Goal: Task Accomplishment & Management: Manage account settings

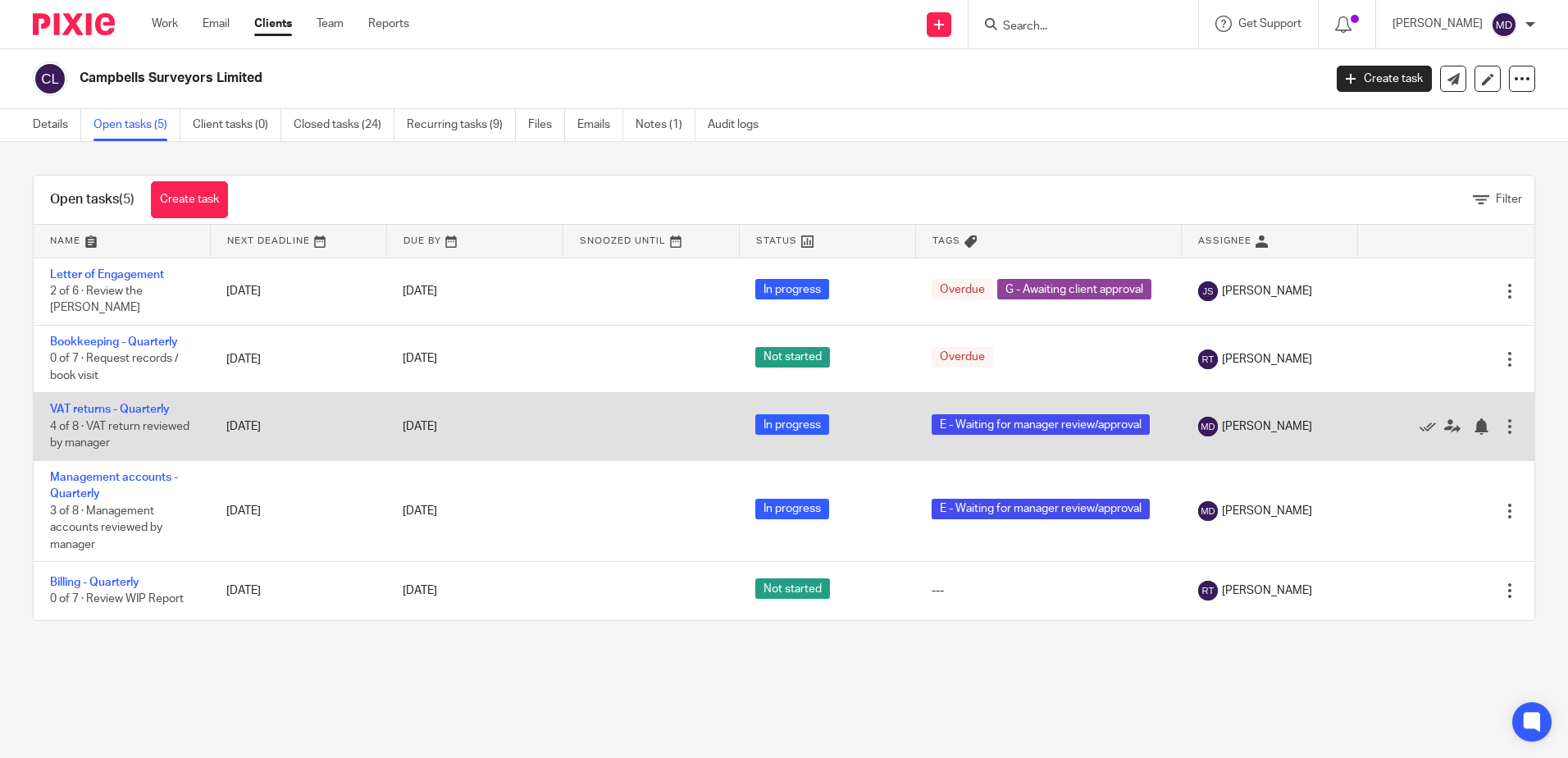
drag, startPoint x: 84, startPoint y: 402, endPoint x: 82, endPoint y: 423, distance: 21.1
click at [84, 403] on link "VAT returns - Quarterly" at bounding box center [110, 409] width 120 height 11
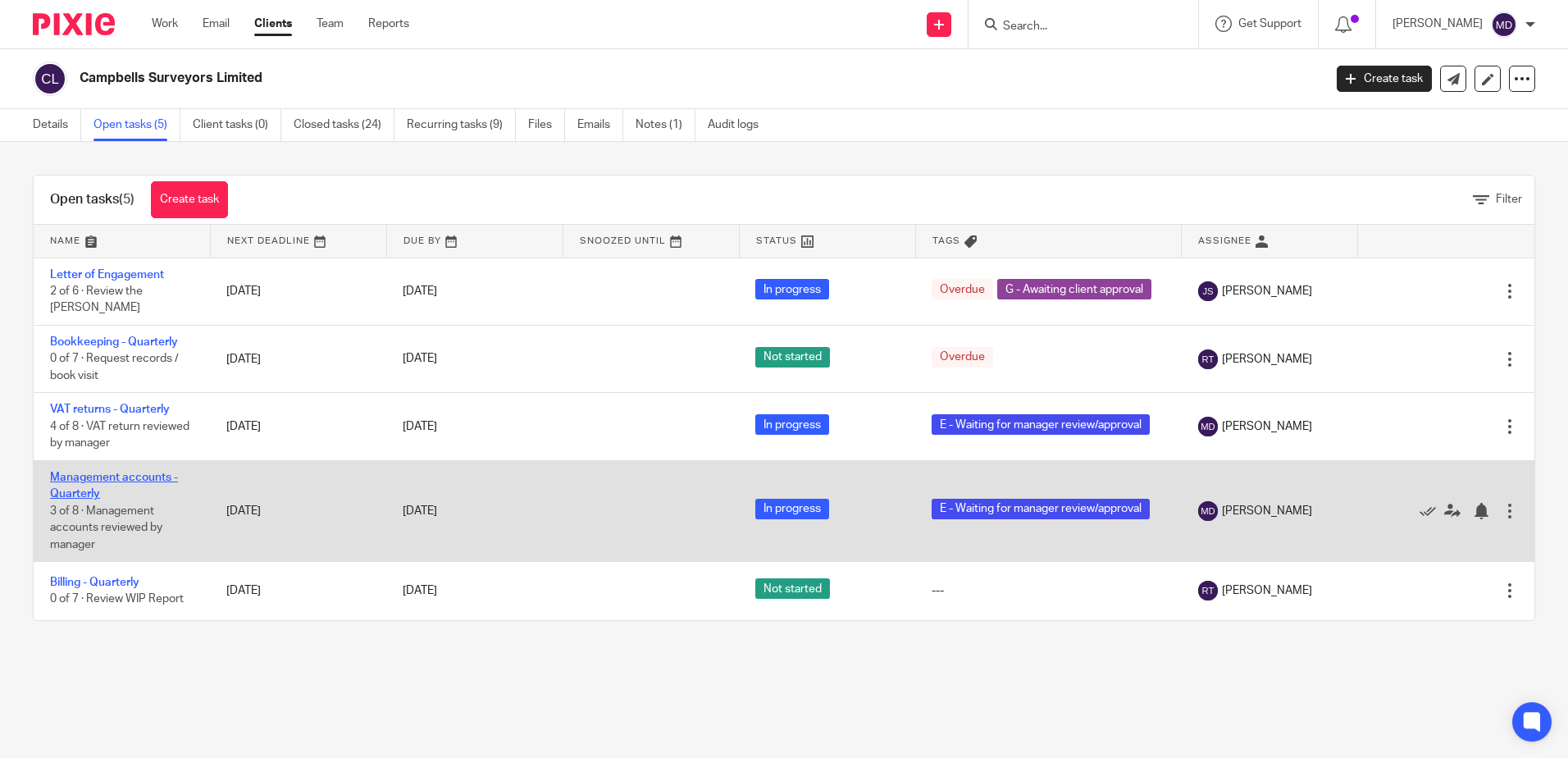
click at [77, 473] on link "Management accounts - Quarterly" at bounding box center [113, 485] width 128 height 28
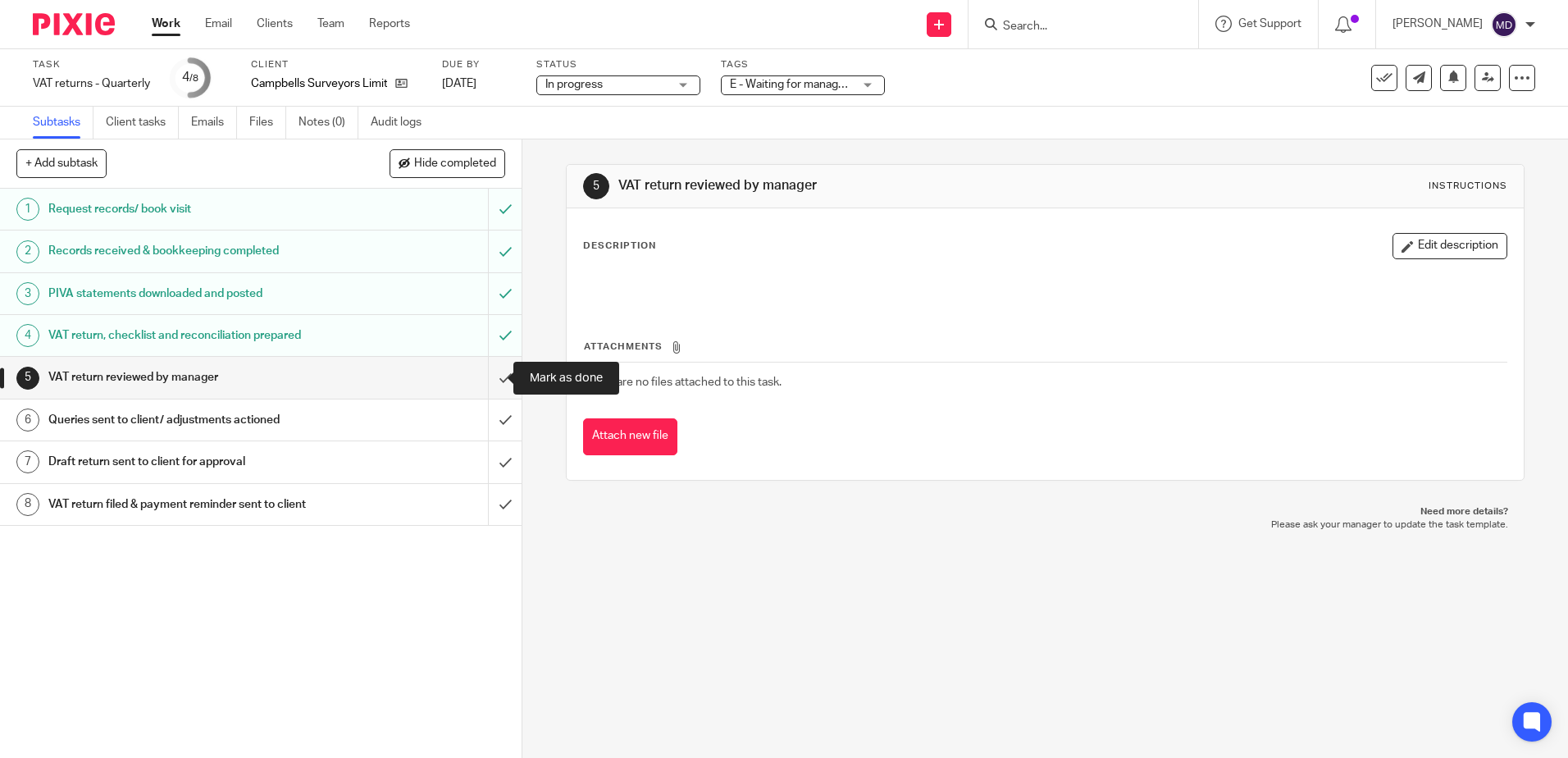
drag, startPoint x: 491, startPoint y: 381, endPoint x: 612, endPoint y: 312, distance: 139.3
click at [491, 381] on input "submit" at bounding box center [261, 377] width 521 height 41
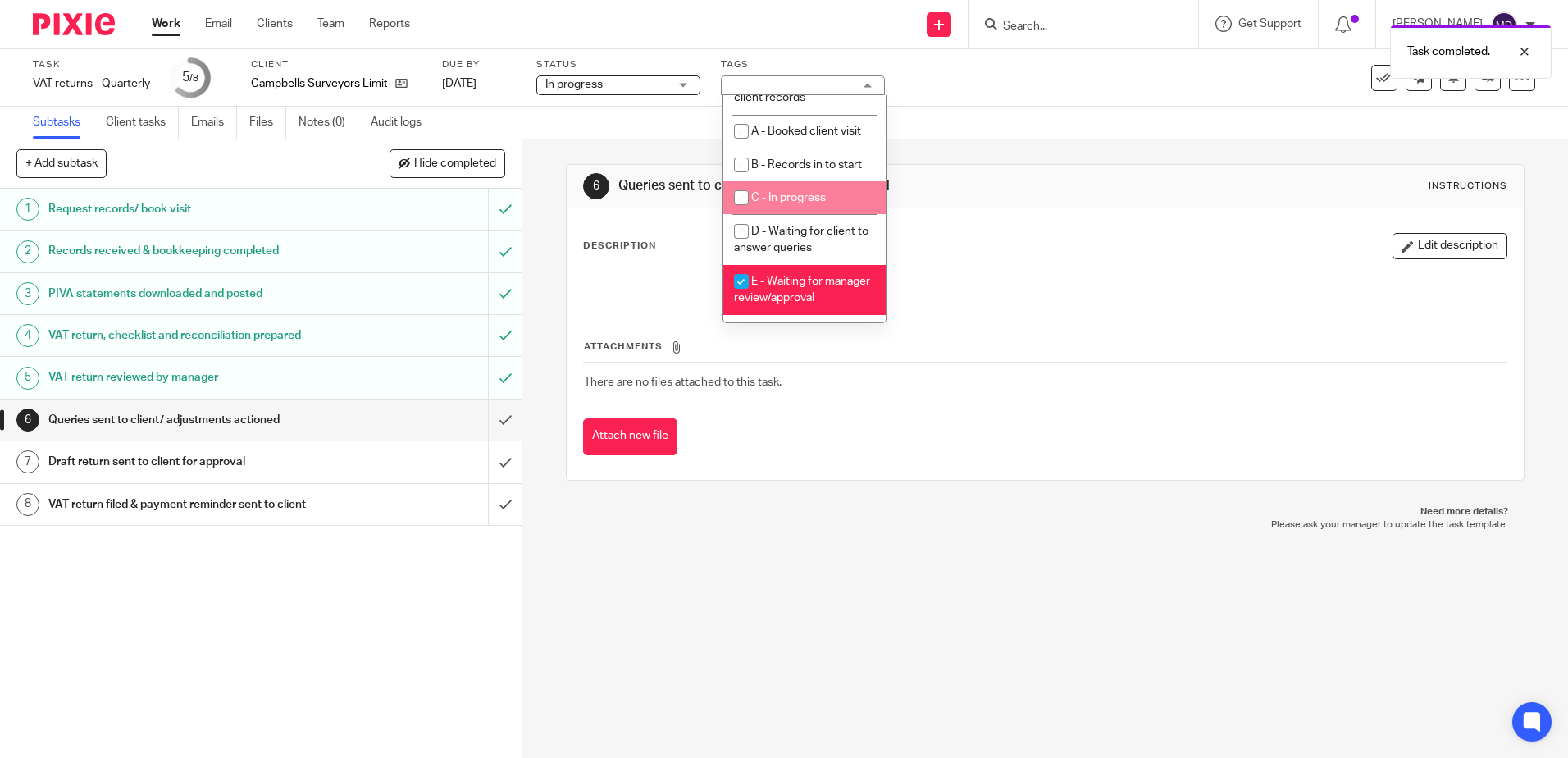
scroll to position [82, 0]
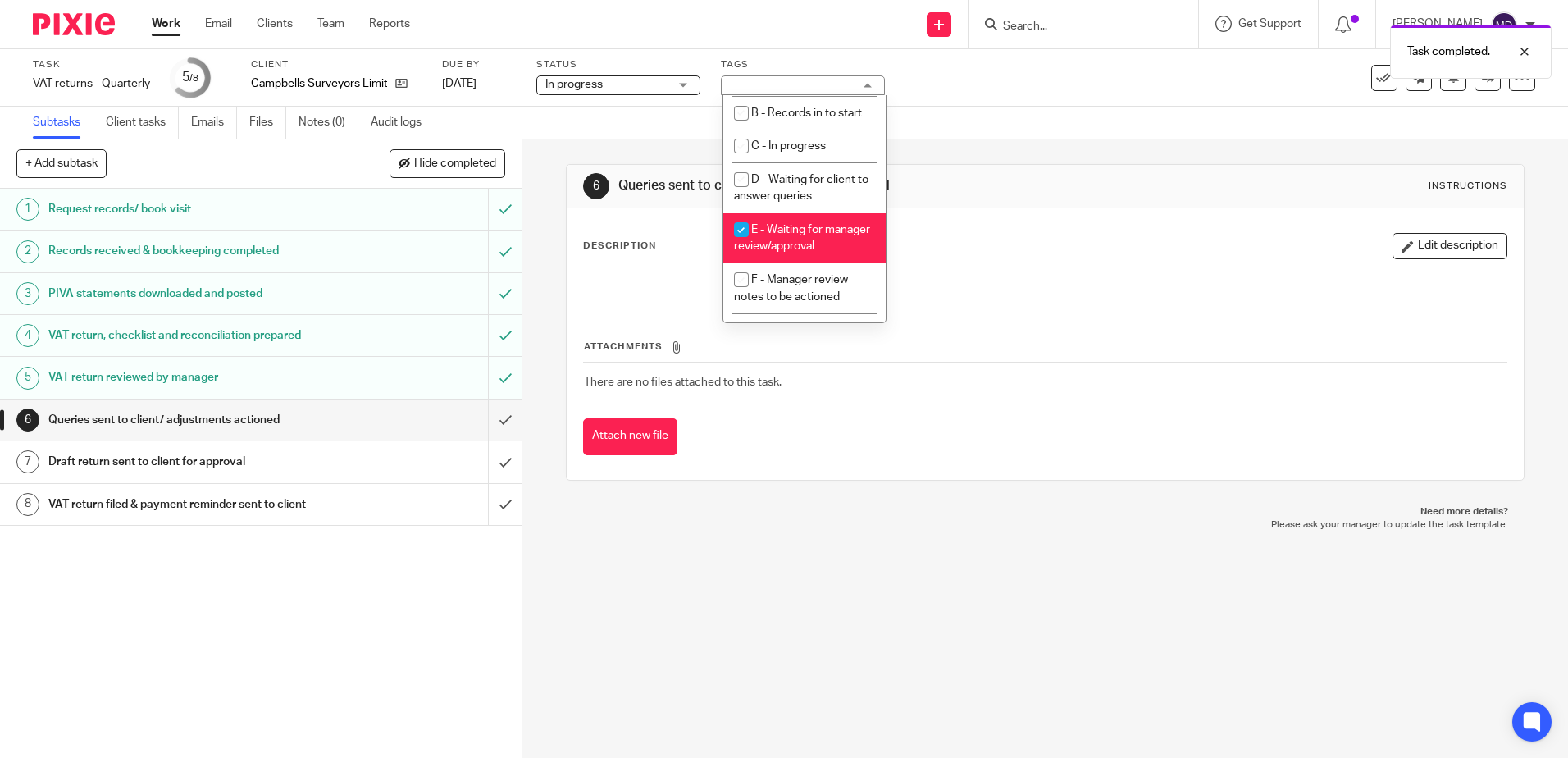
click at [806, 282] on li "F - Manager review notes to be actioned" at bounding box center [804, 288] width 162 height 50
checkbox input "true"
click at [812, 242] on li "E - Waiting for manager review/approval" at bounding box center [804, 238] width 162 height 50
checkbox input "false"
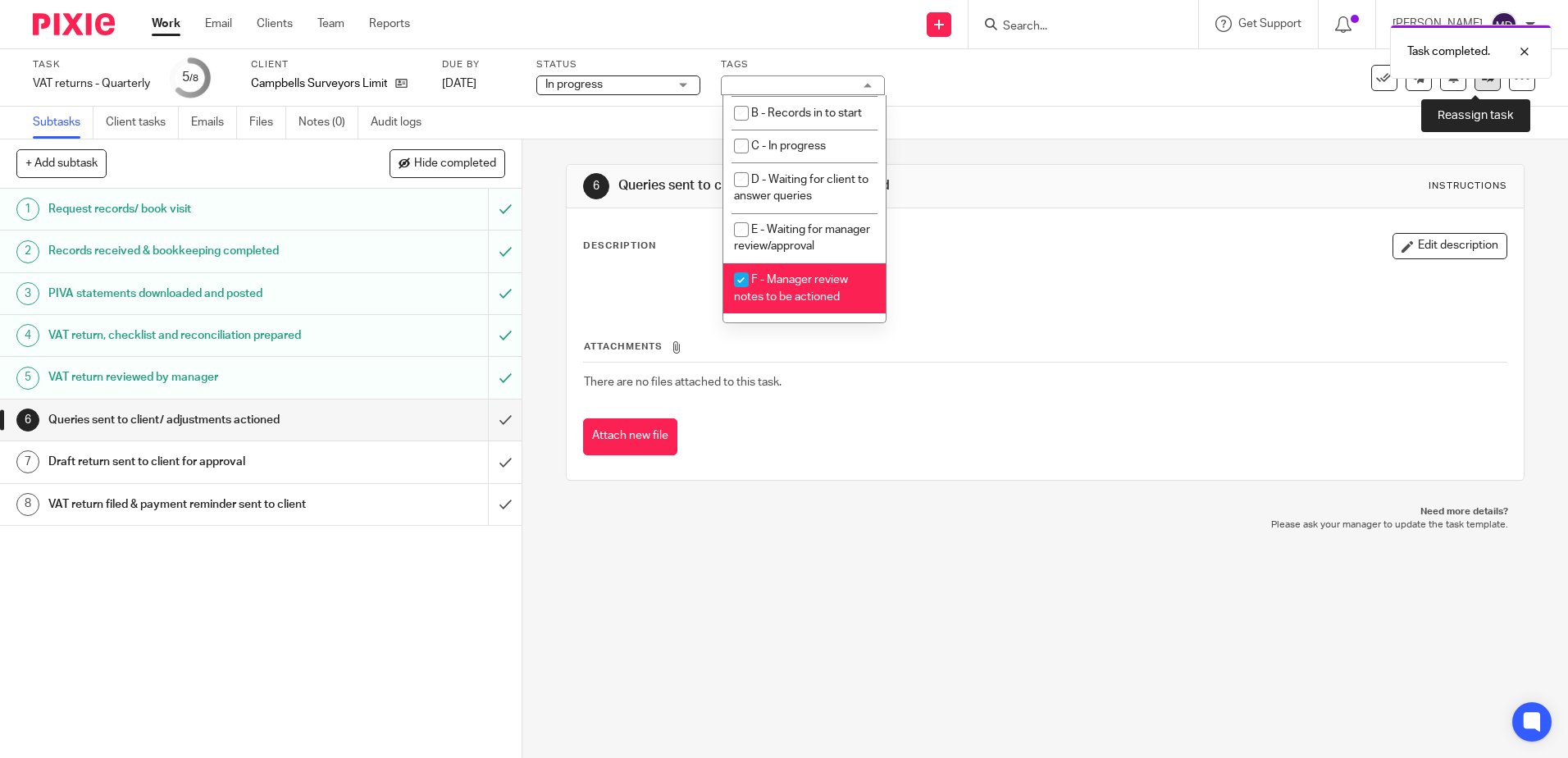
click at [1475, 85] on link at bounding box center [1488, 77] width 26 height 26
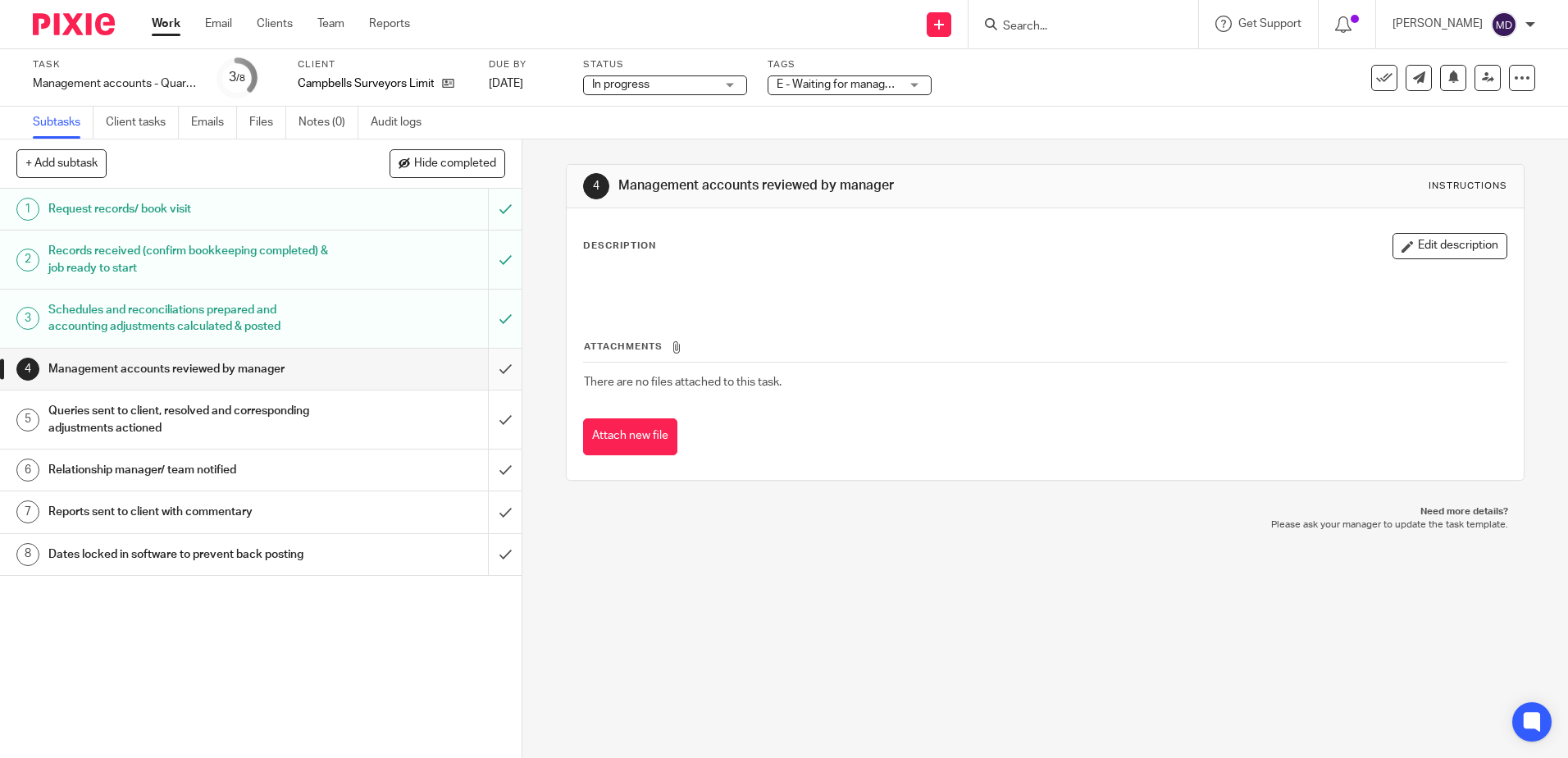
click at [488, 367] on input "submit" at bounding box center [261, 368] width 521 height 41
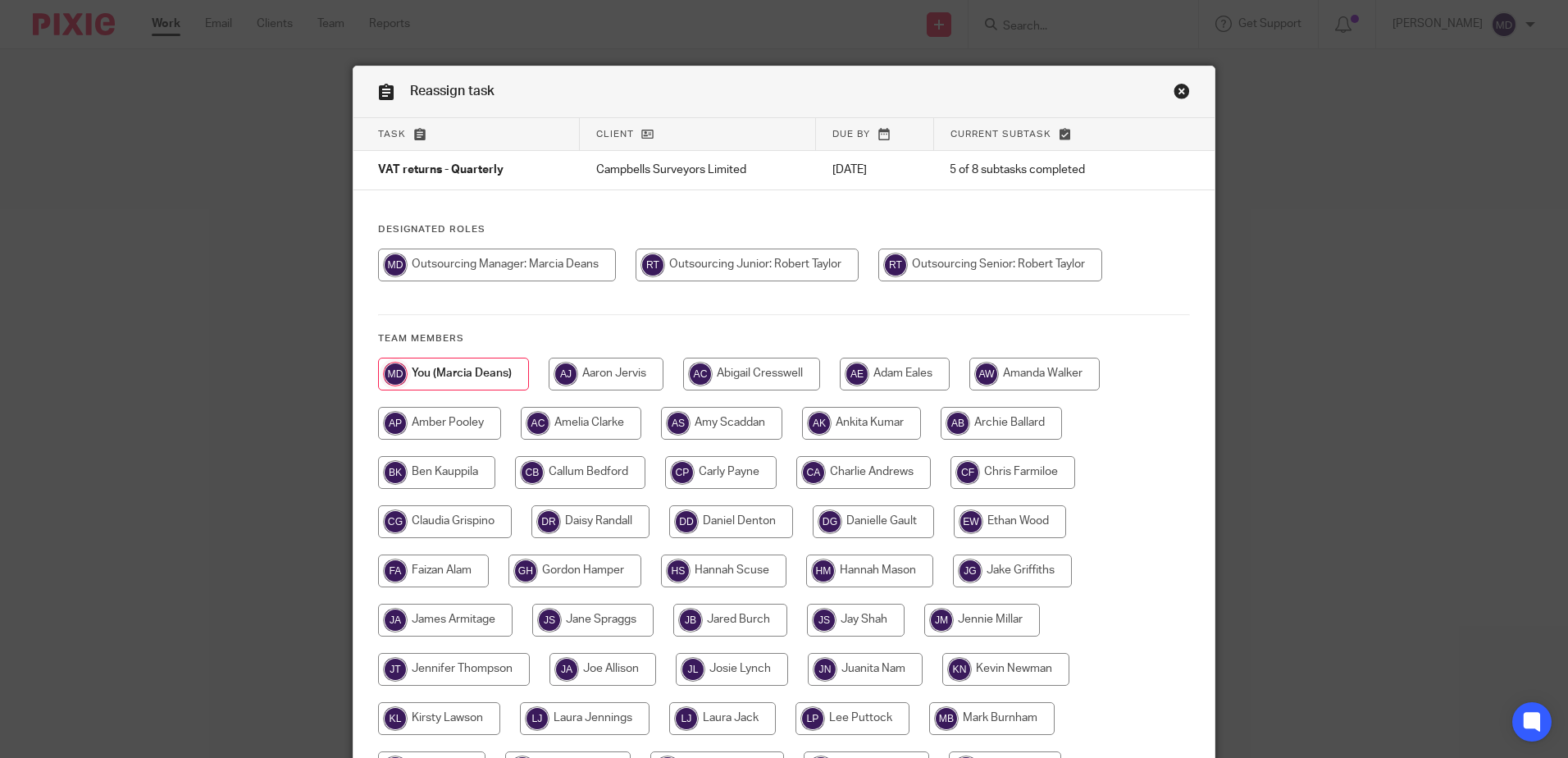
click at [977, 269] on input "radio" at bounding box center [989, 265] width 224 height 33
radio input "true"
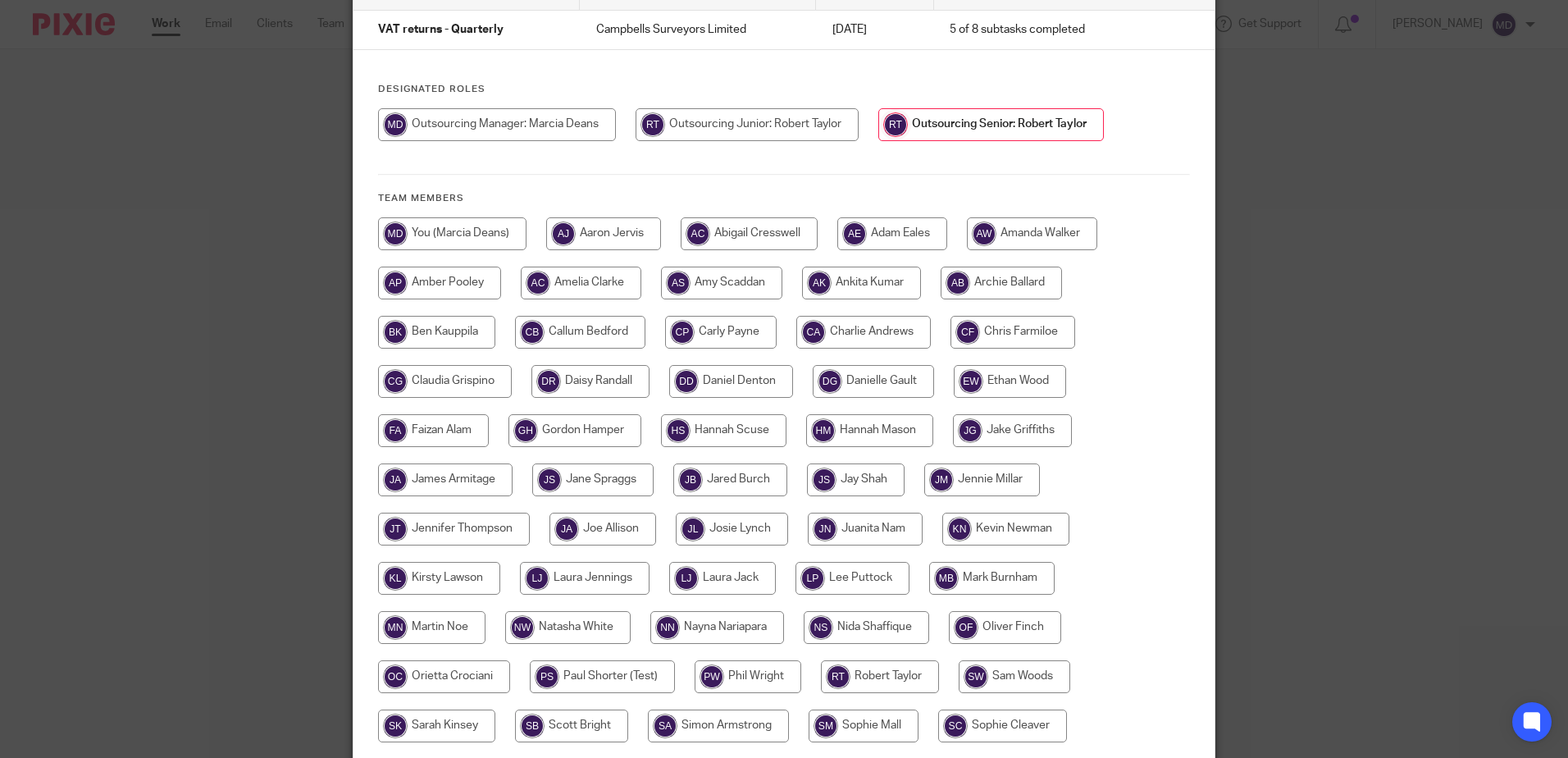
scroll to position [325, 0]
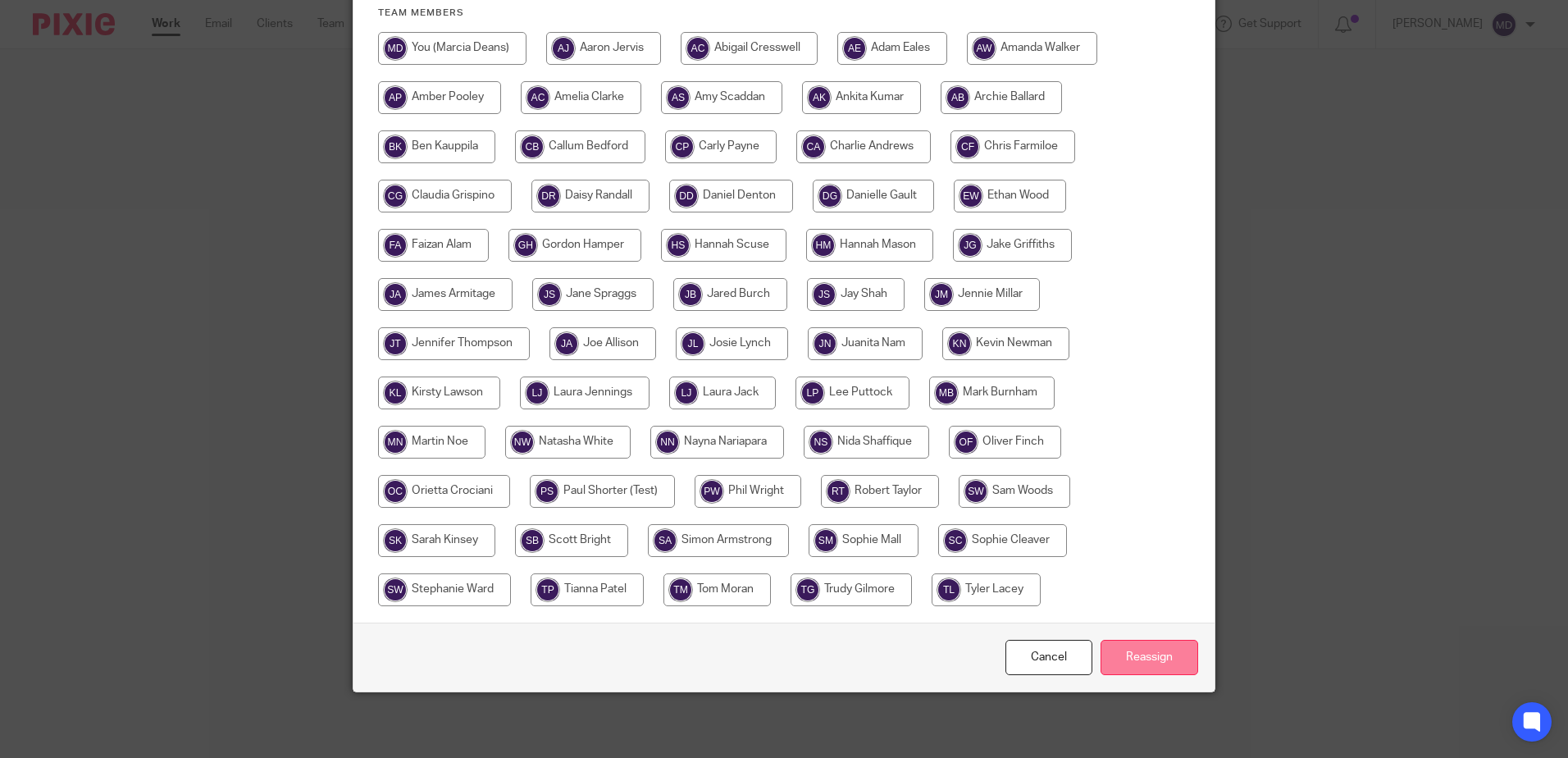
click at [1117, 651] on input "Reassign" at bounding box center [1150, 657] width 98 height 35
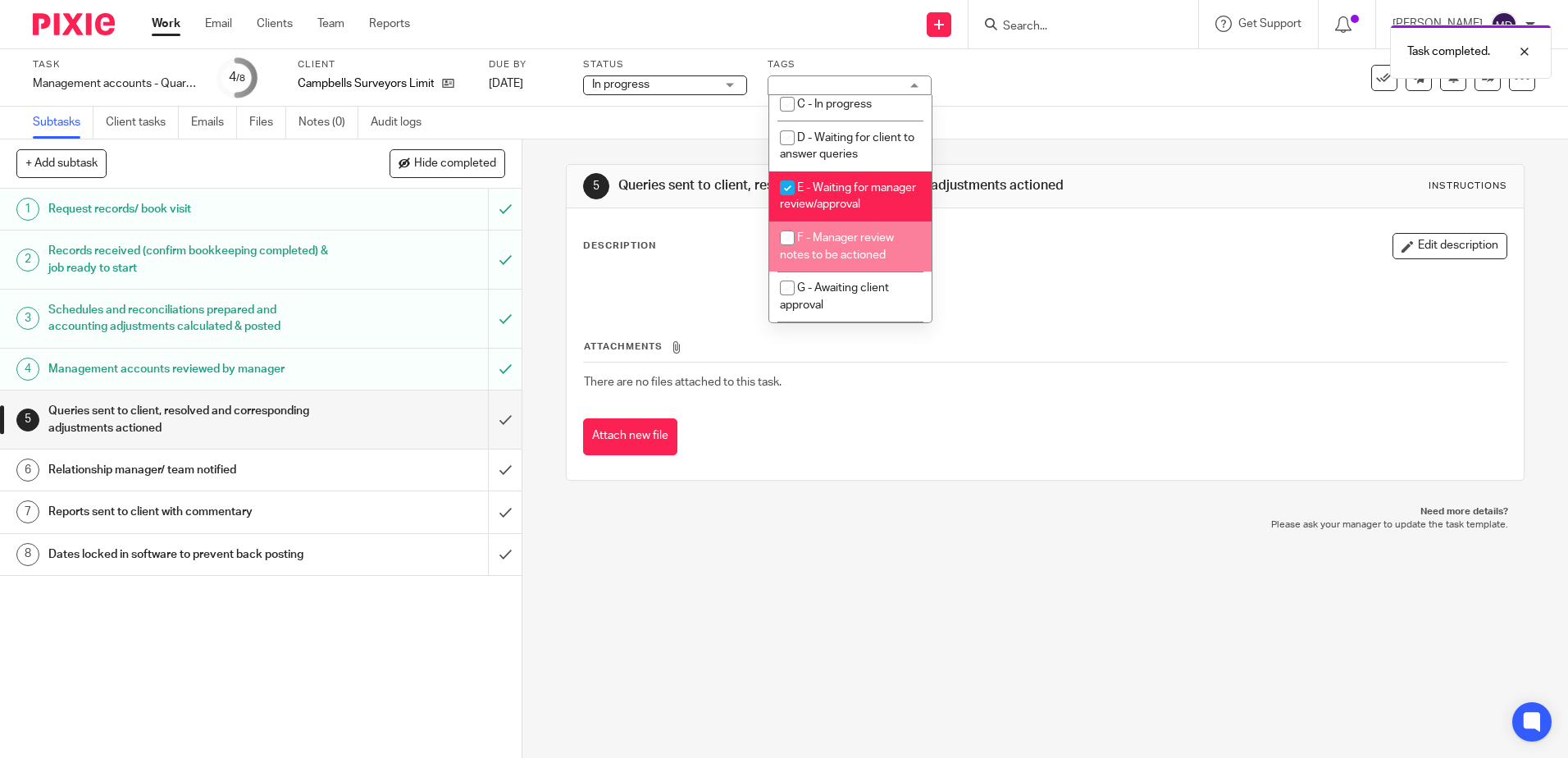
scroll to position [164, 0]
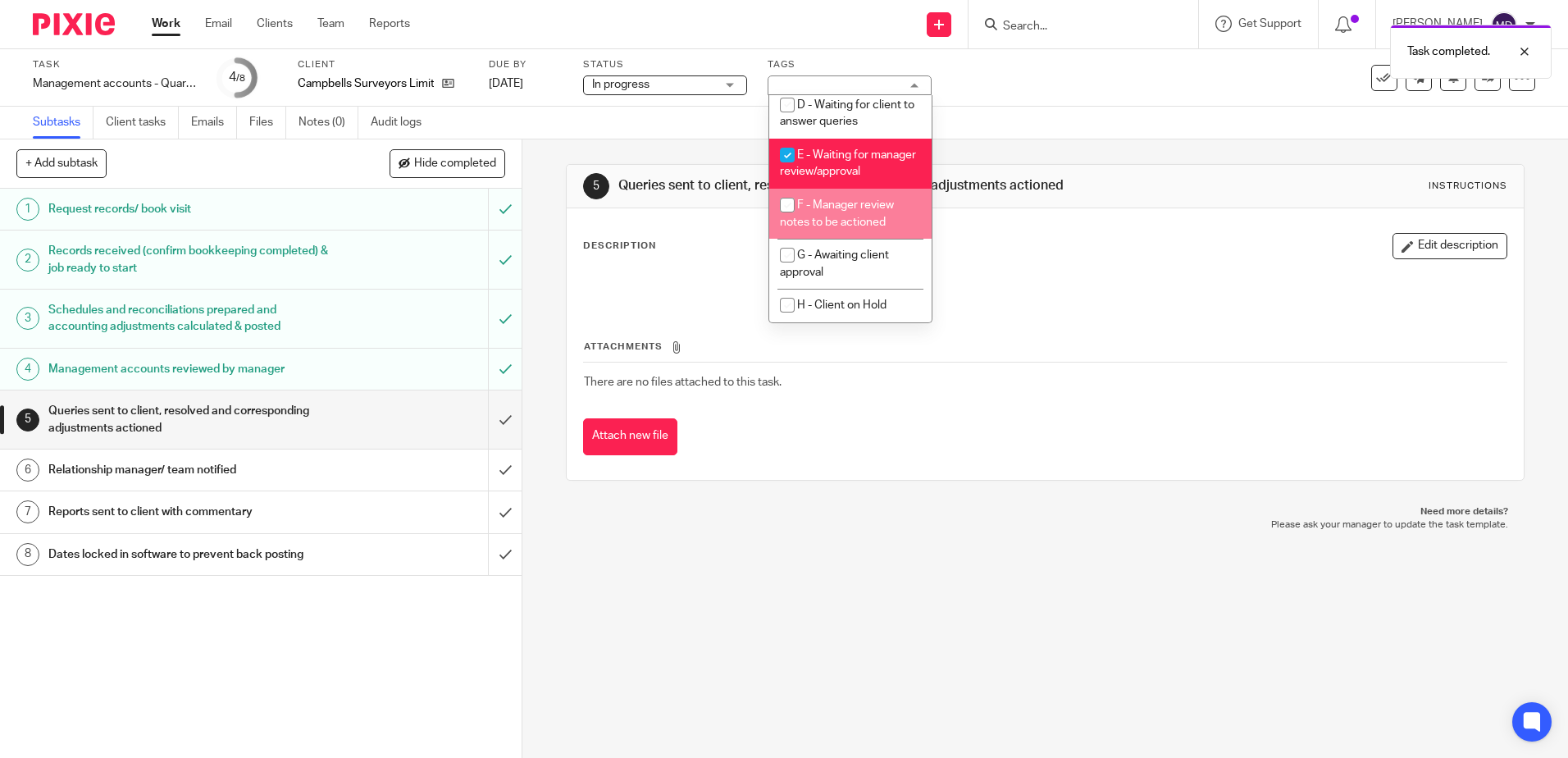
click at [875, 227] on span "F - Manager review notes to be actioned" at bounding box center [837, 213] width 114 height 29
checkbox input "true"
click at [874, 154] on li "E - Waiting for manager review/approval" at bounding box center [850, 163] width 162 height 50
checkbox input "false"
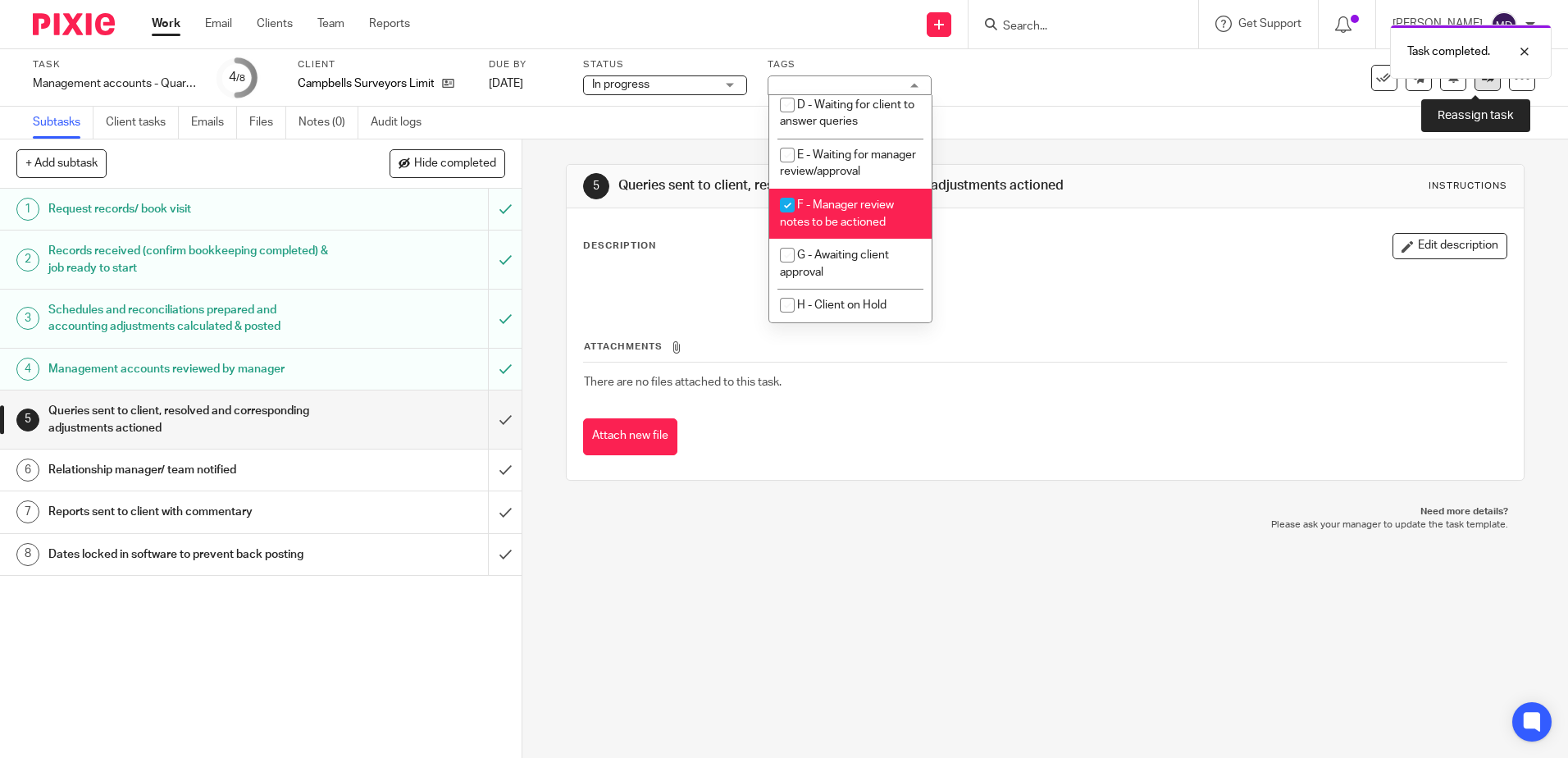
click at [1475, 85] on link at bounding box center [1488, 77] width 26 height 26
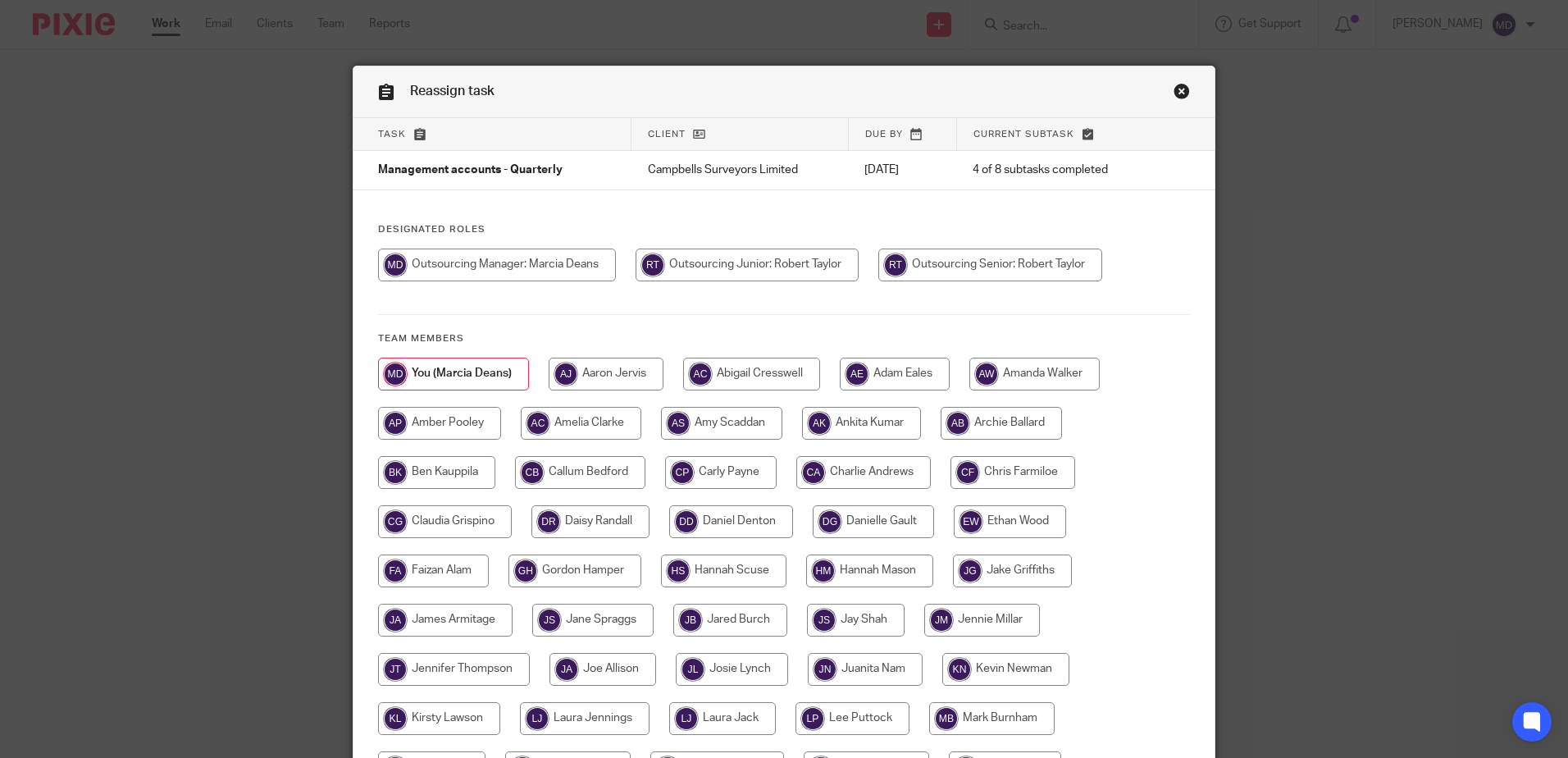
click at [991, 262] on input "radio" at bounding box center [989, 265] width 224 height 33
radio input "true"
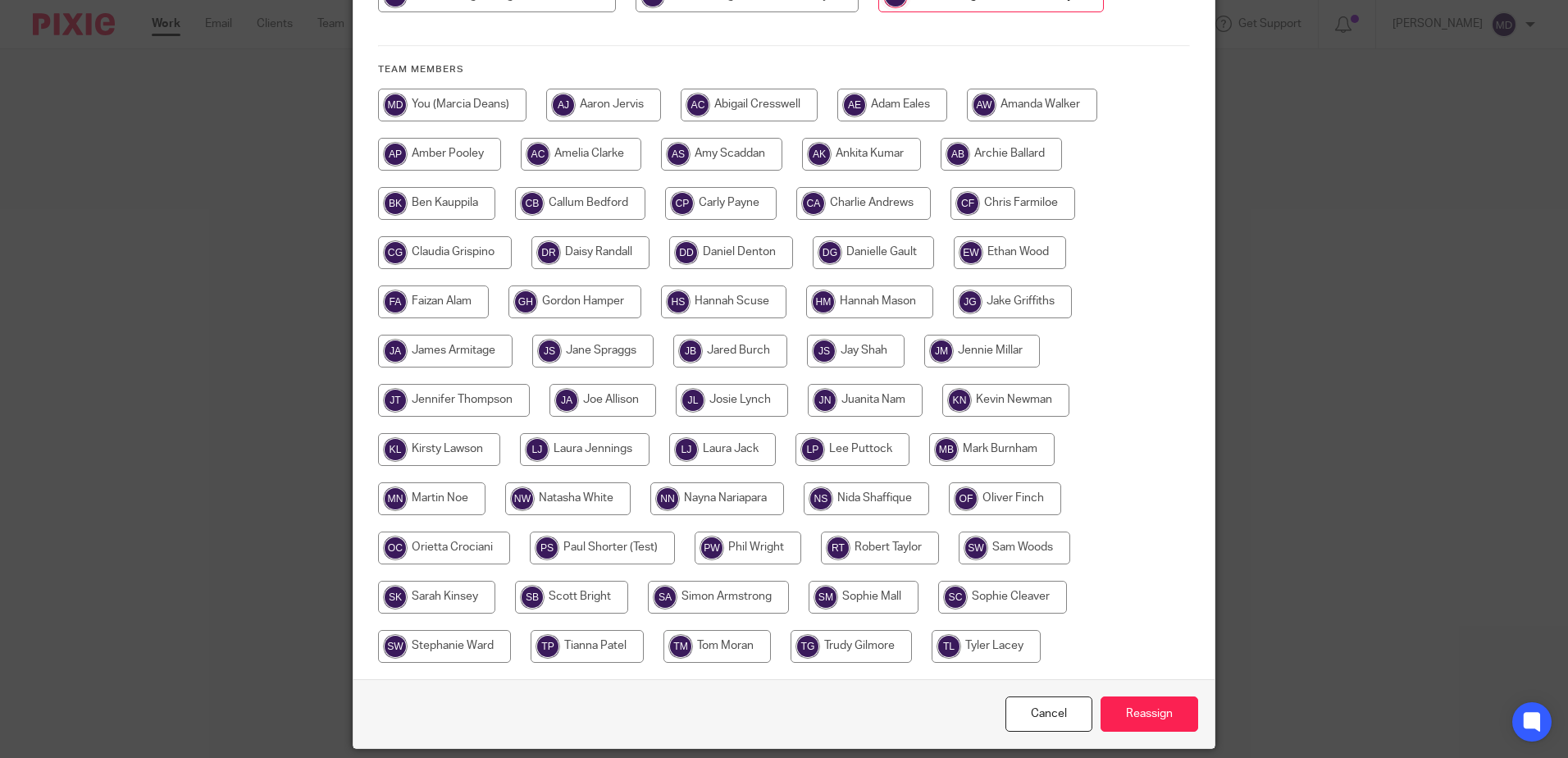
scroll to position [325, 0]
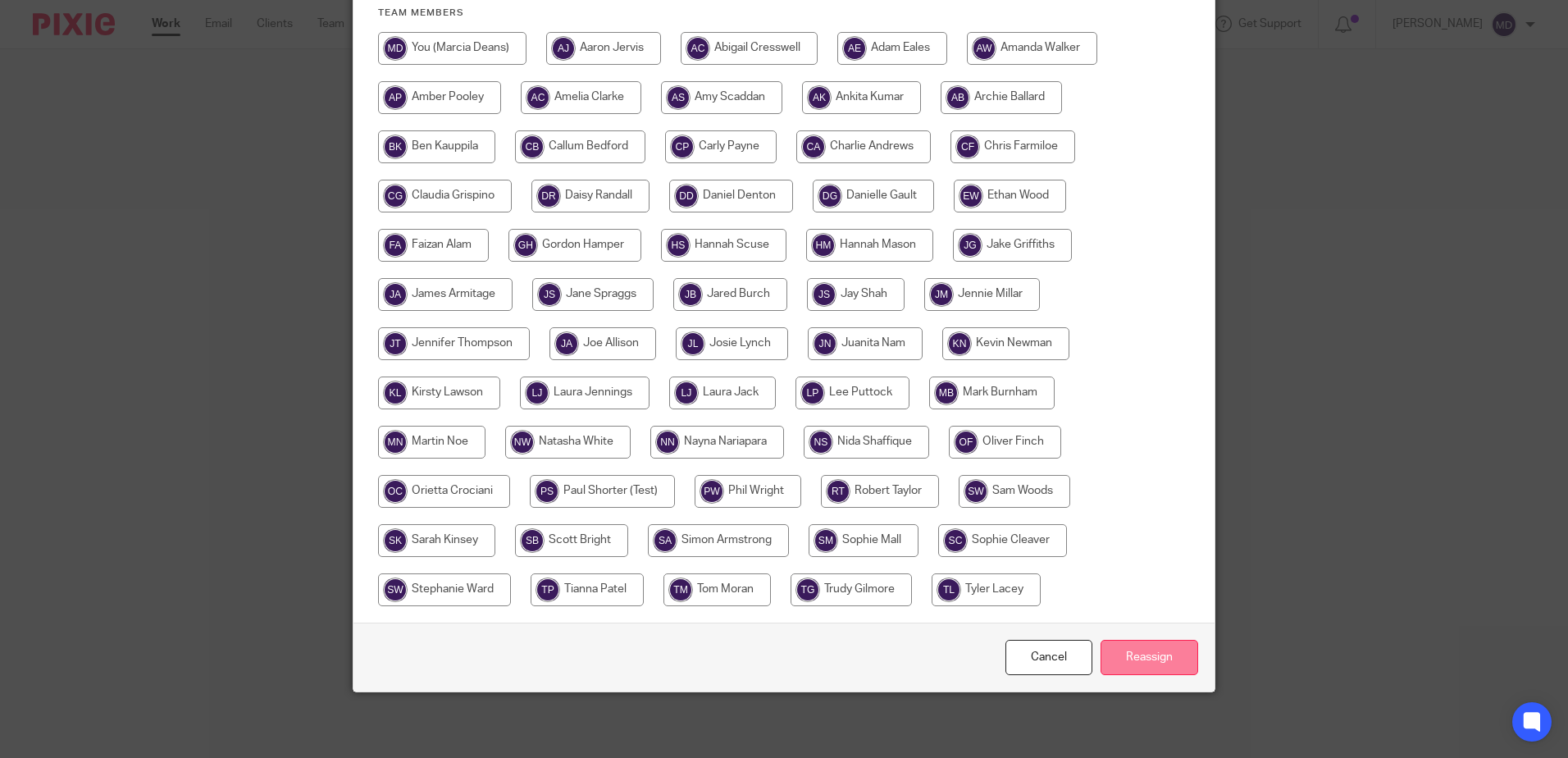
click at [1146, 658] on input "Reassign" at bounding box center [1150, 657] width 98 height 35
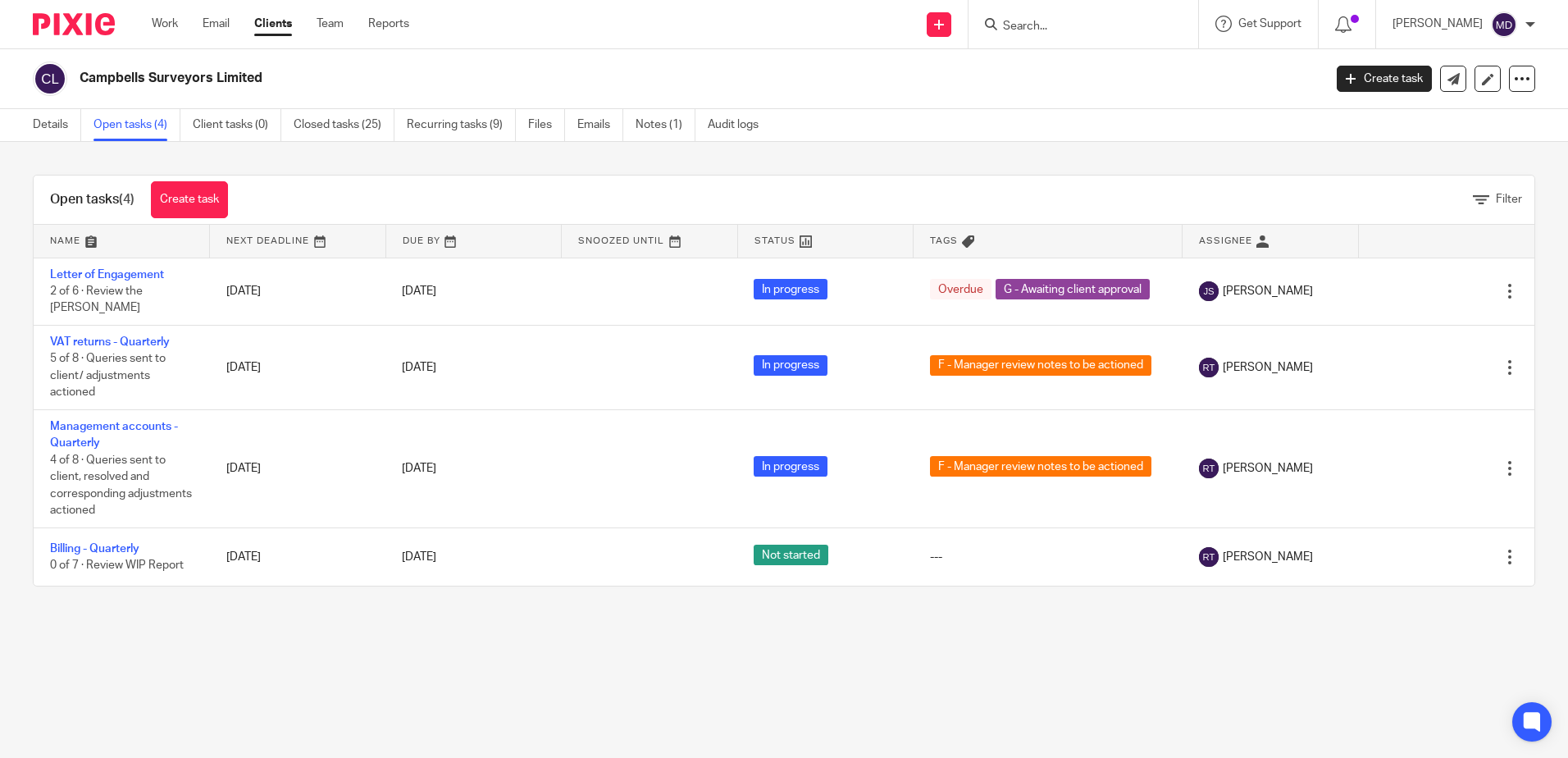
click at [1026, 28] on input "Search" at bounding box center [1075, 27] width 147 height 15
type input "c"
type input "red elep"
click at [1135, 62] on link at bounding box center [1105, 64] width 215 height 25
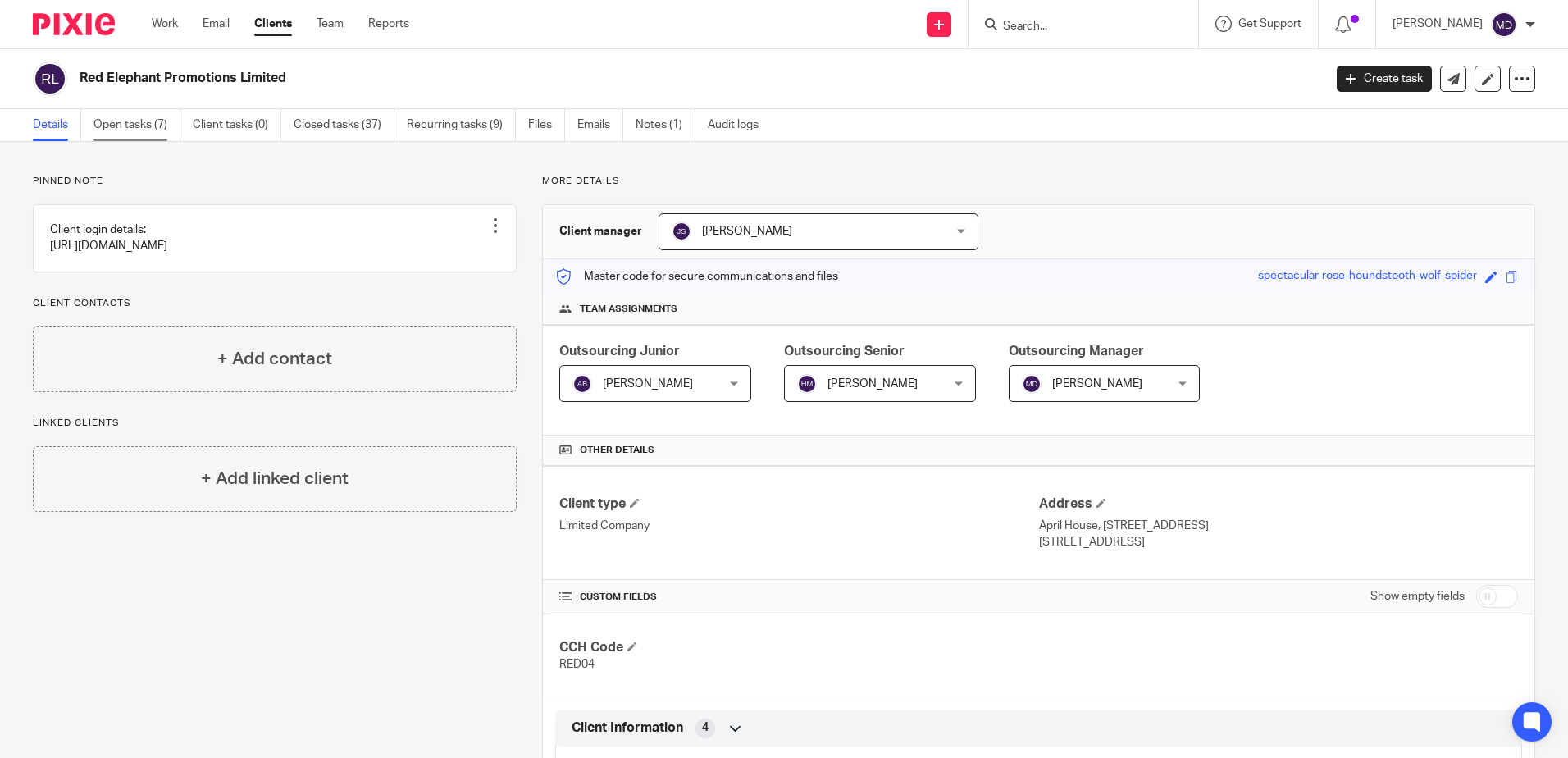
click at [144, 132] on link "Open tasks (7)" at bounding box center [136, 124] width 87 height 32
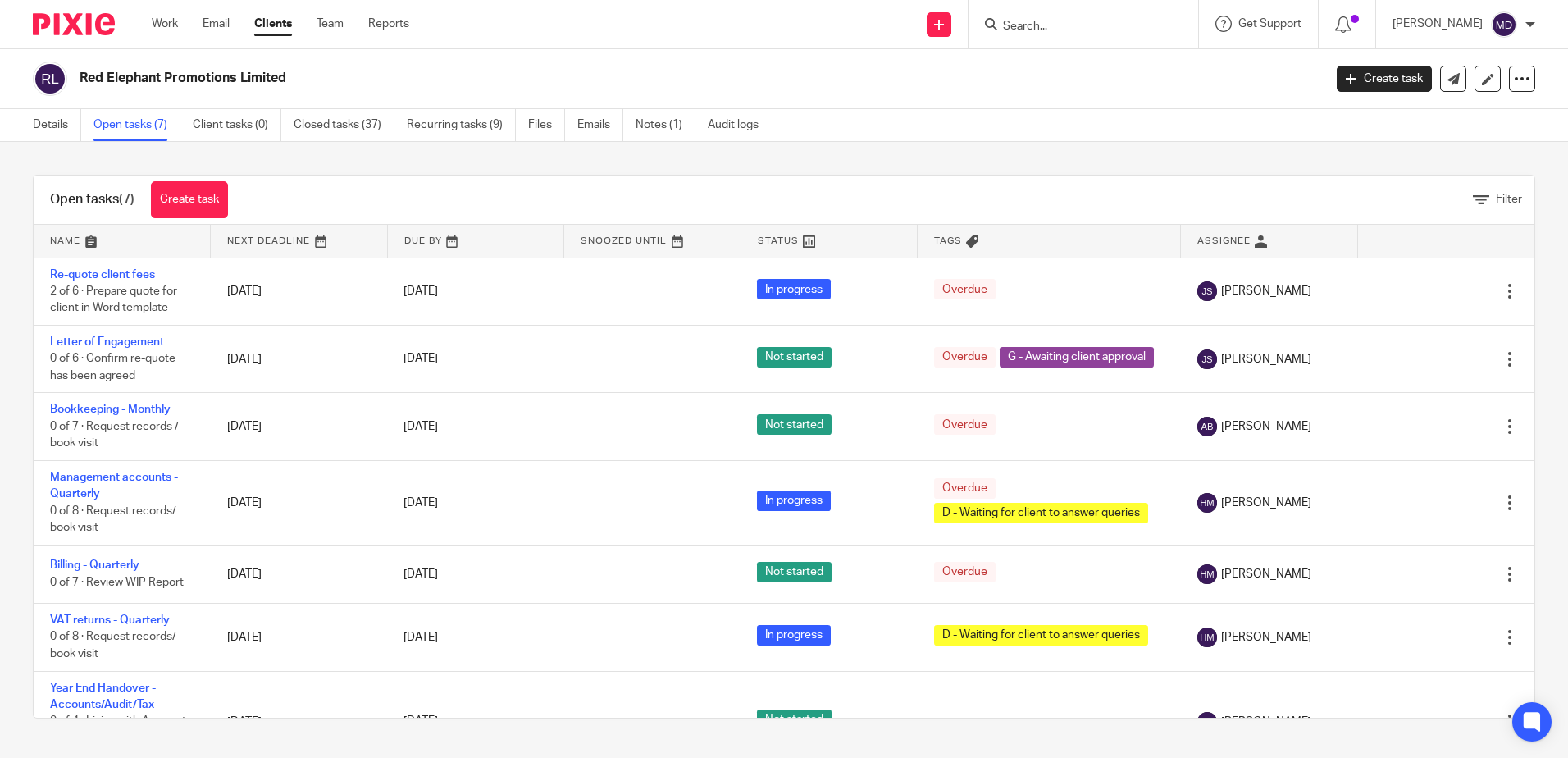
click at [1083, 26] on input "Search" at bounding box center [1075, 27] width 147 height 15
click button "submit" at bounding box center [0, 0] width 0 height 0
click at [1071, 22] on input "4mi" at bounding box center [1075, 27] width 147 height 15
type input "4m"
click at [1079, 59] on link at bounding box center [1099, 64] width 204 height 25
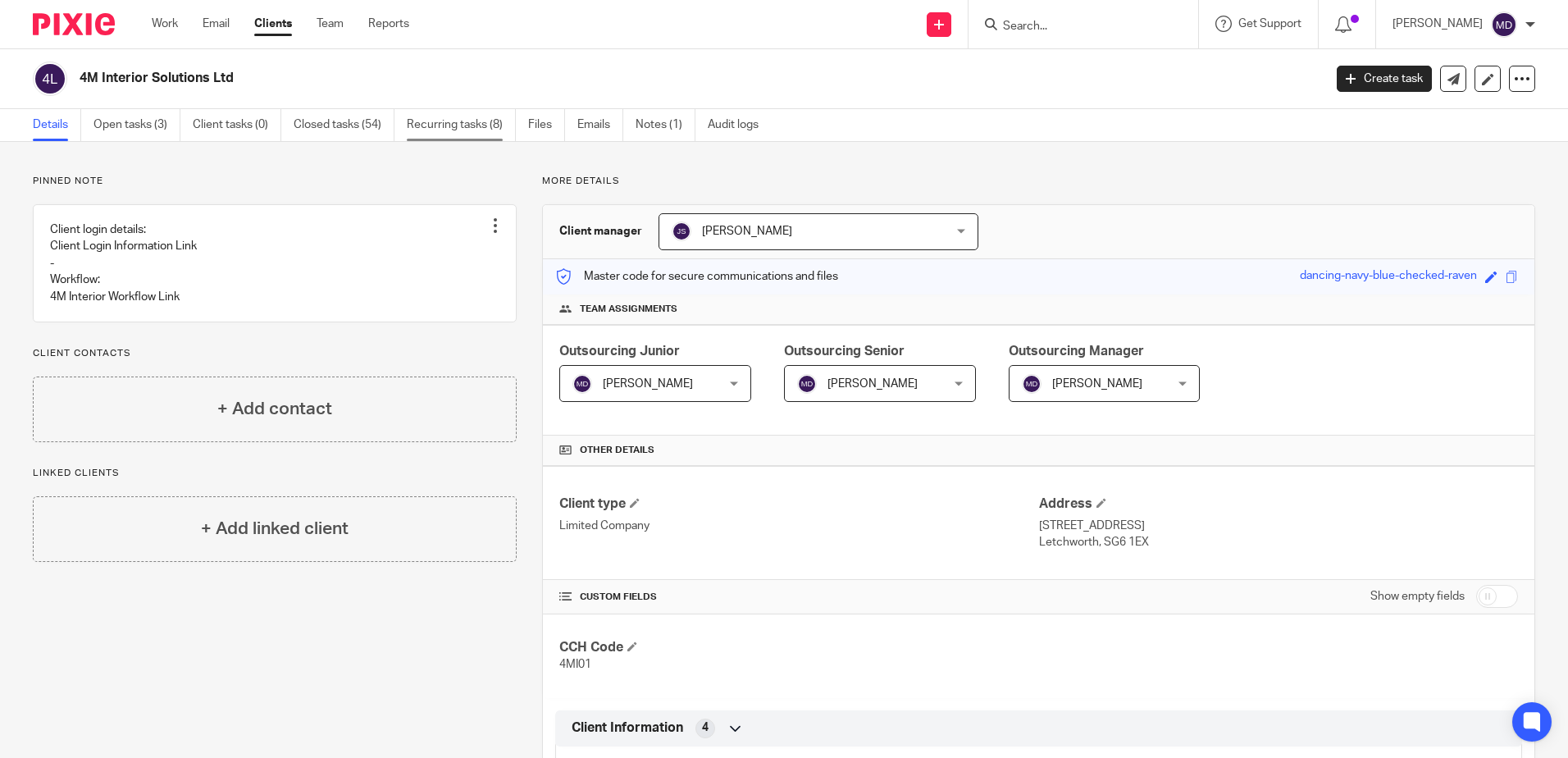
click at [485, 131] on link "Recurring tasks (8)" at bounding box center [462, 124] width 109 height 32
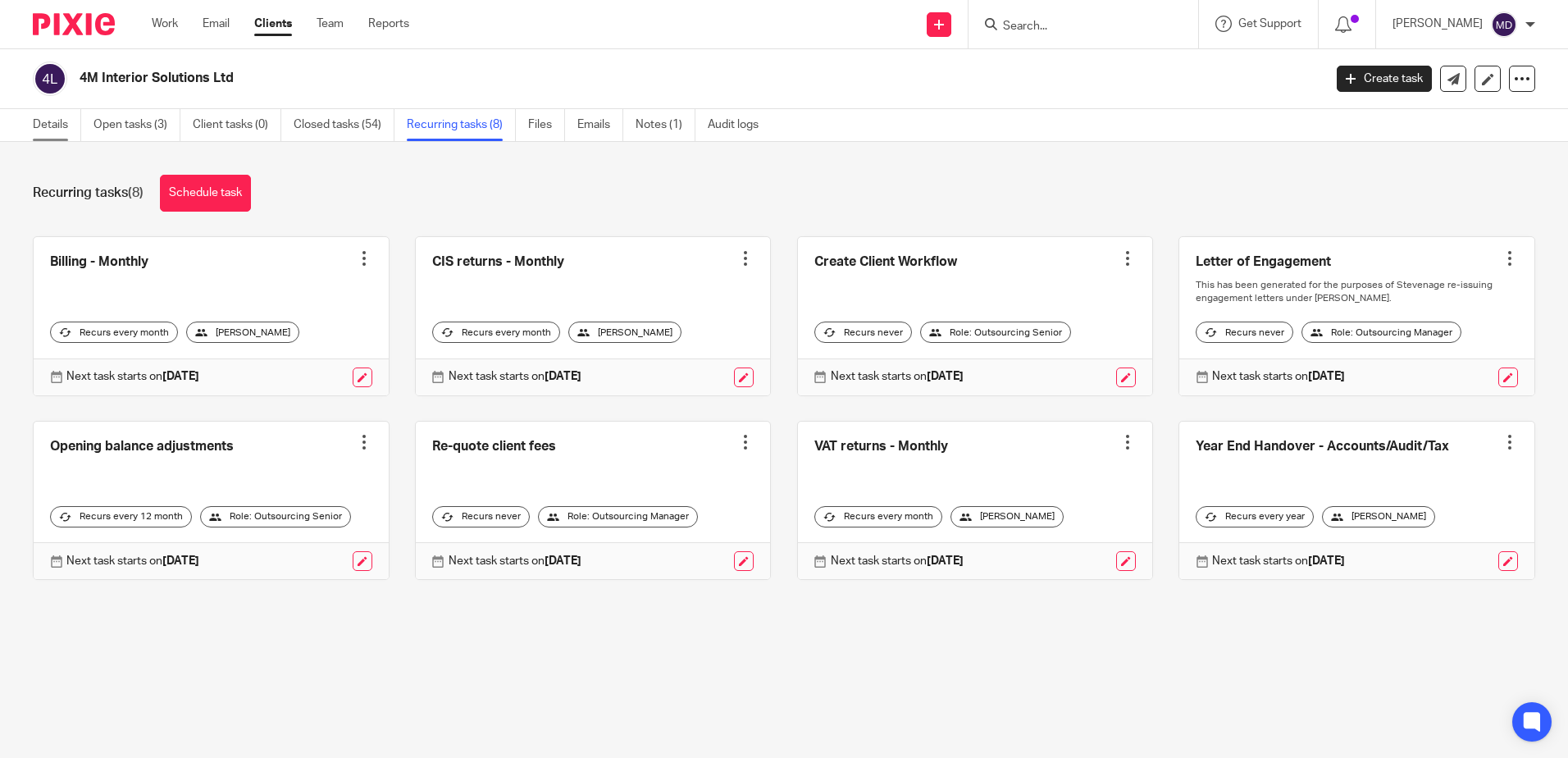
click at [33, 130] on link "Details" at bounding box center [57, 124] width 49 height 32
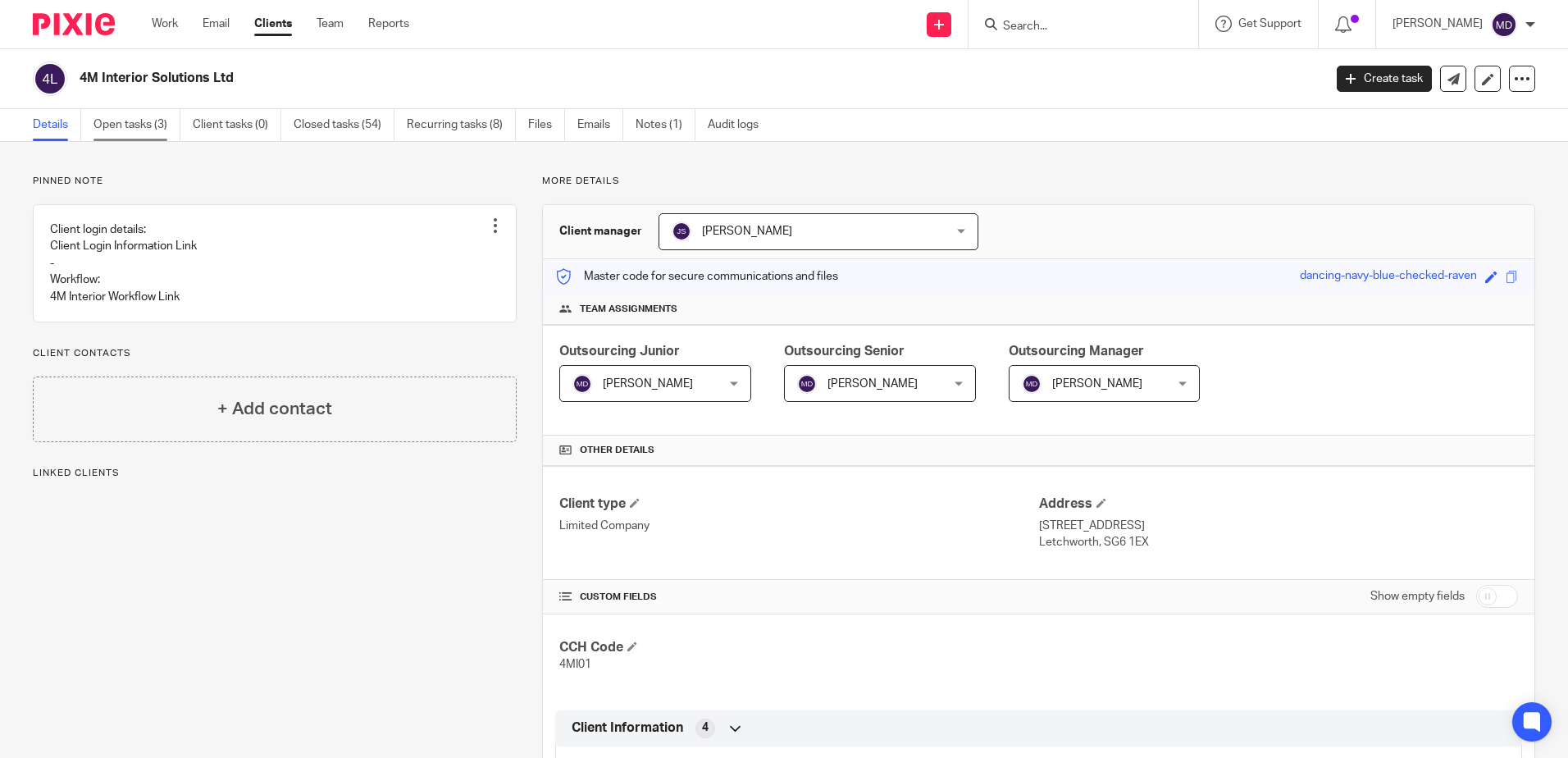
click at [123, 131] on link "Open tasks (3)" at bounding box center [136, 124] width 87 height 32
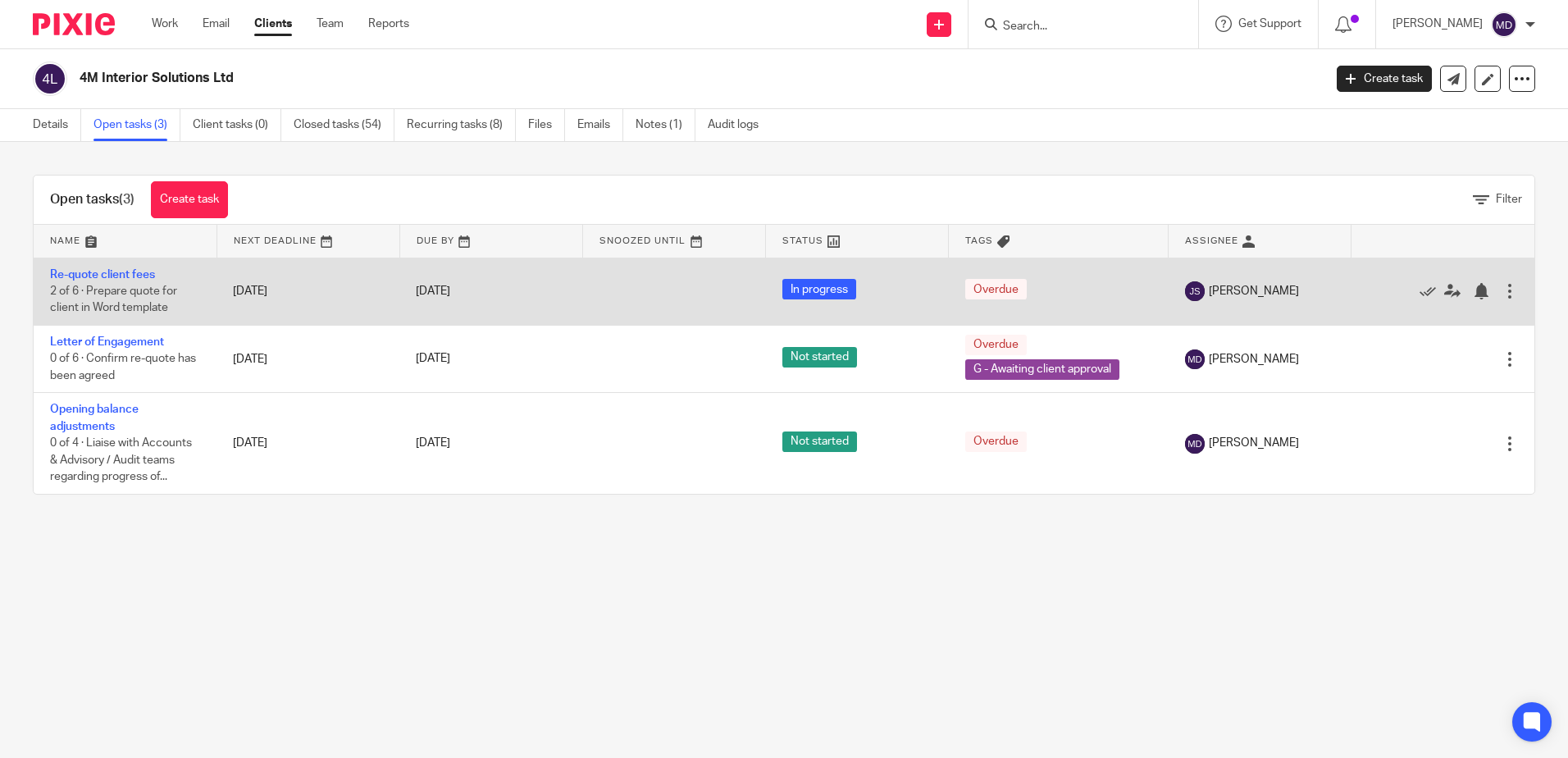
click at [1502, 292] on div at bounding box center [1510, 291] width 17 height 17
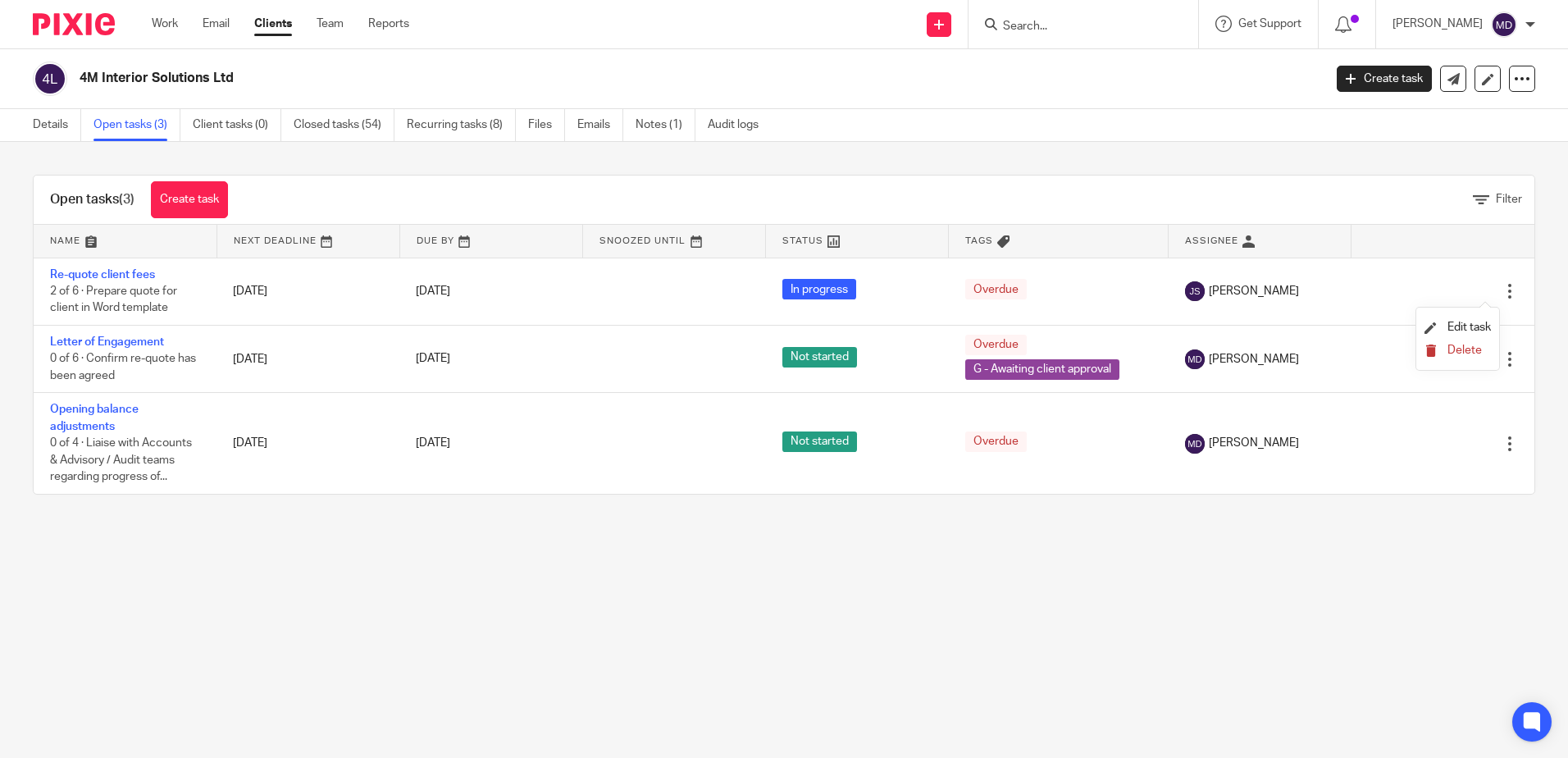
click at [1466, 354] on span "Delete" at bounding box center [1464, 350] width 34 height 11
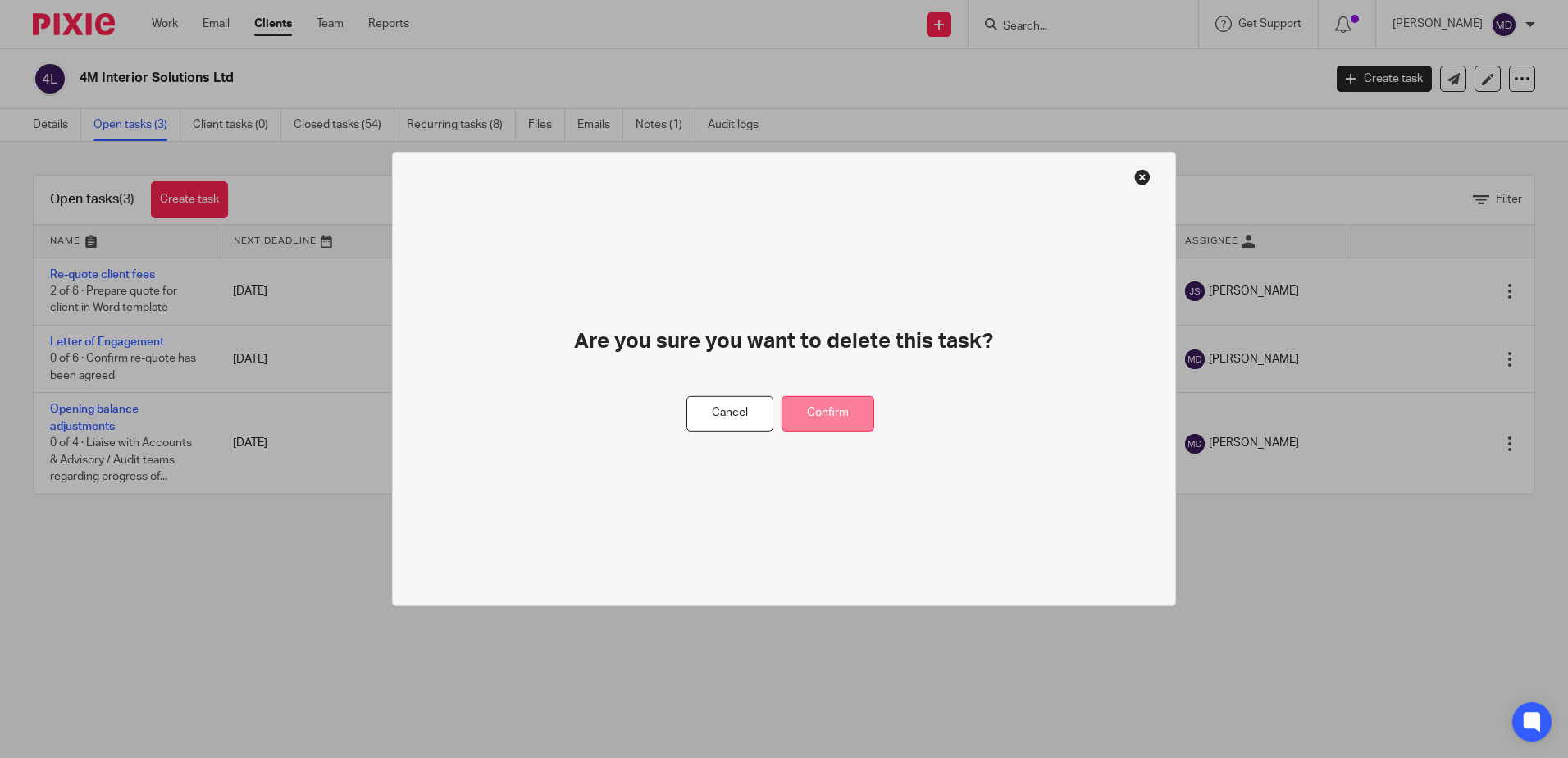
click at [859, 418] on button "Confirm" at bounding box center [827, 414] width 93 height 35
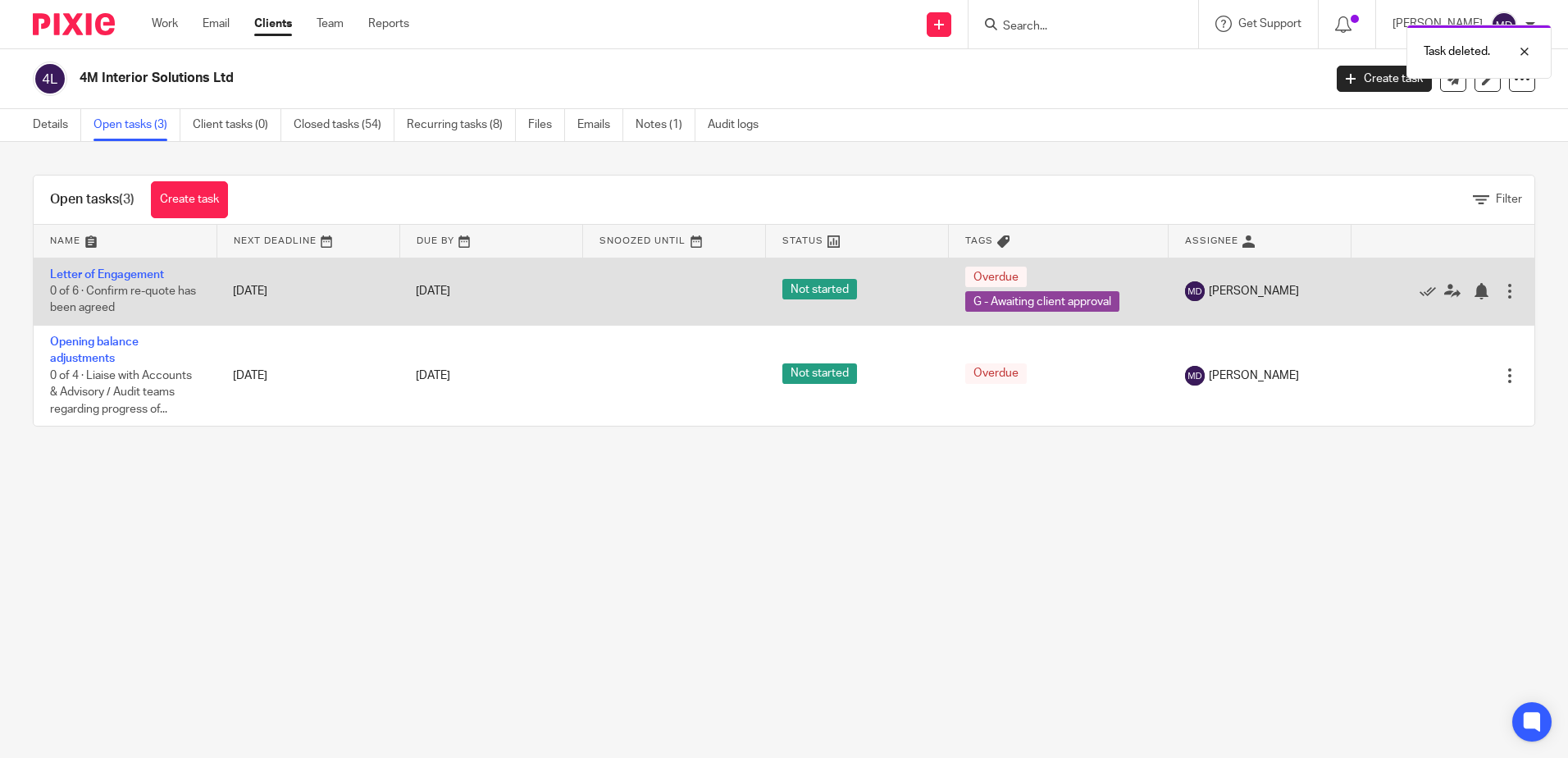
click at [1502, 297] on div at bounding box center [1510, 291] width 17 height 17
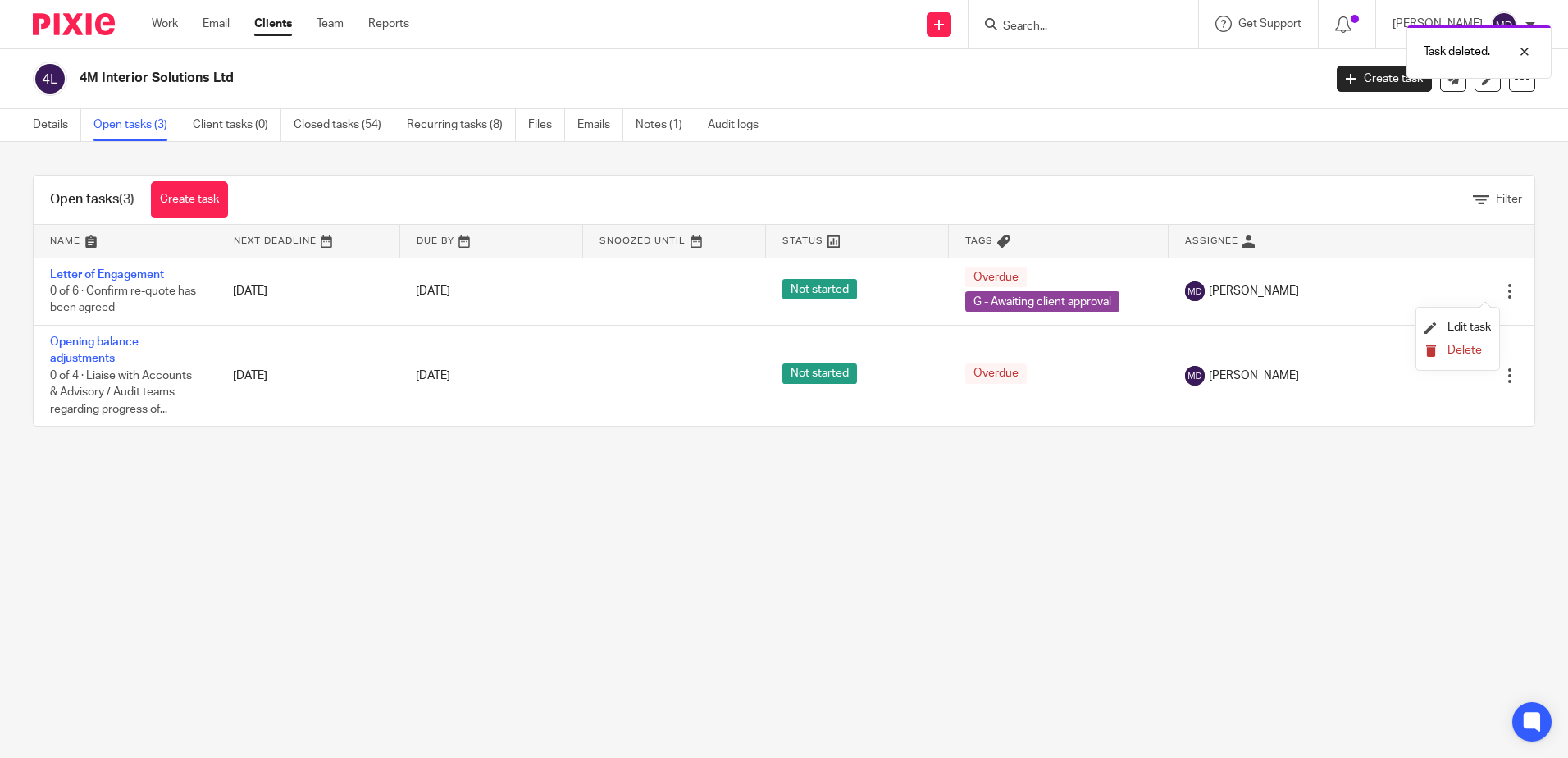
click at [1467, 355] on span "Delete" at bounding box center [1464, 350] width 34 height 11
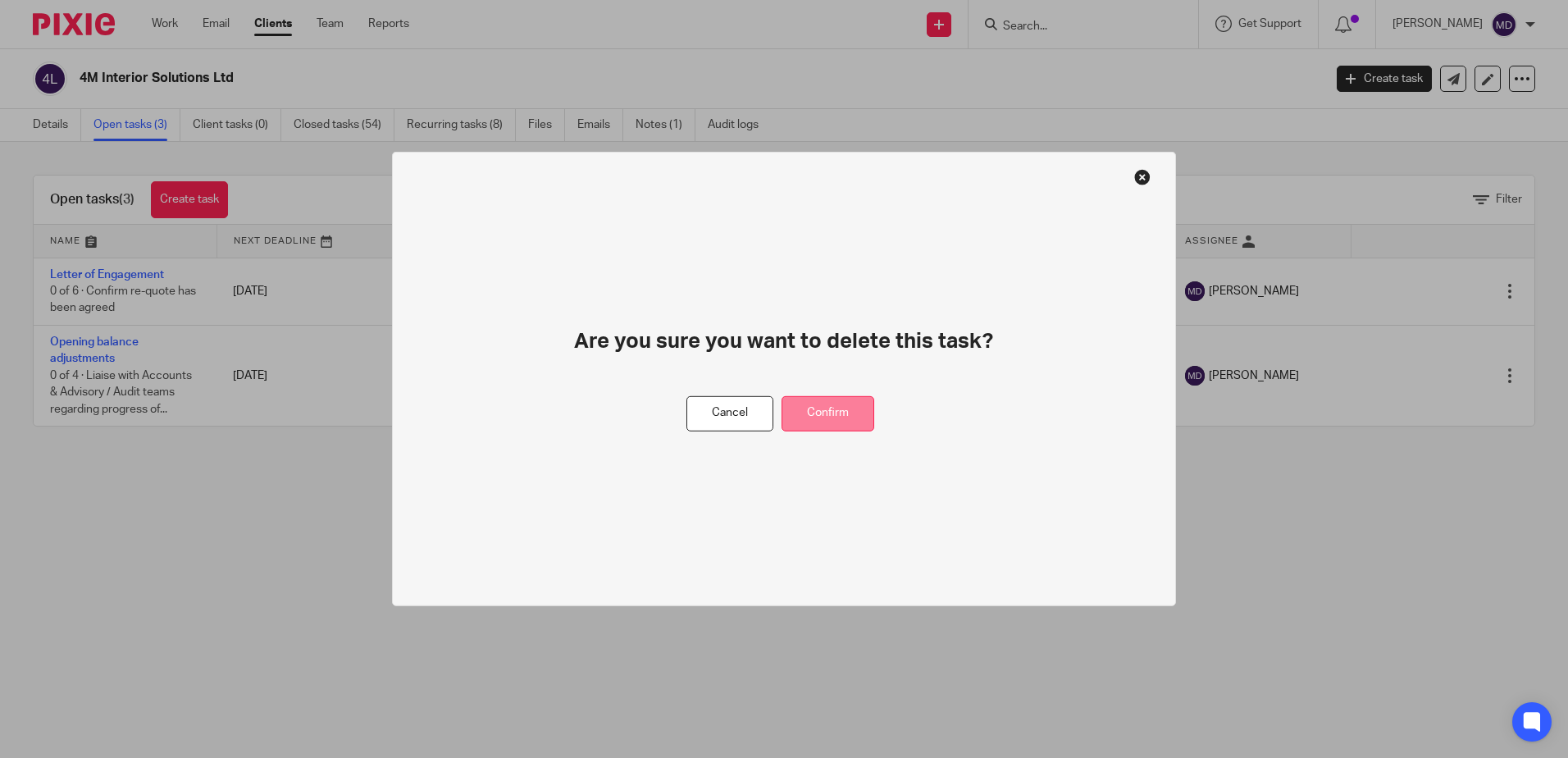
click at [848, 414] on button "Confirm" at bounding box center [827, 414] width 93 height 35
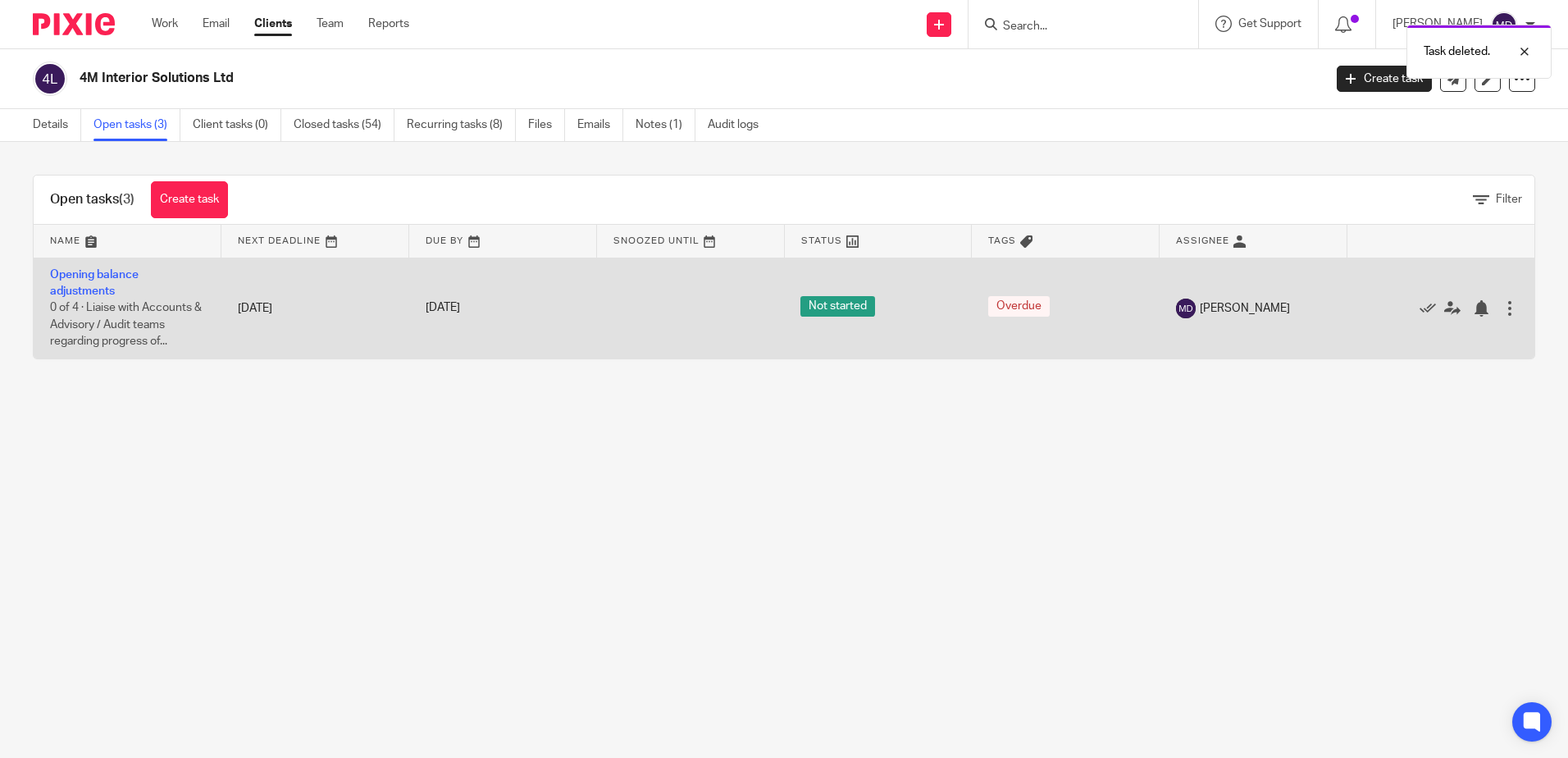
click at [1502, 310] on div at bounding box center [1510, 309] width 17 height 17
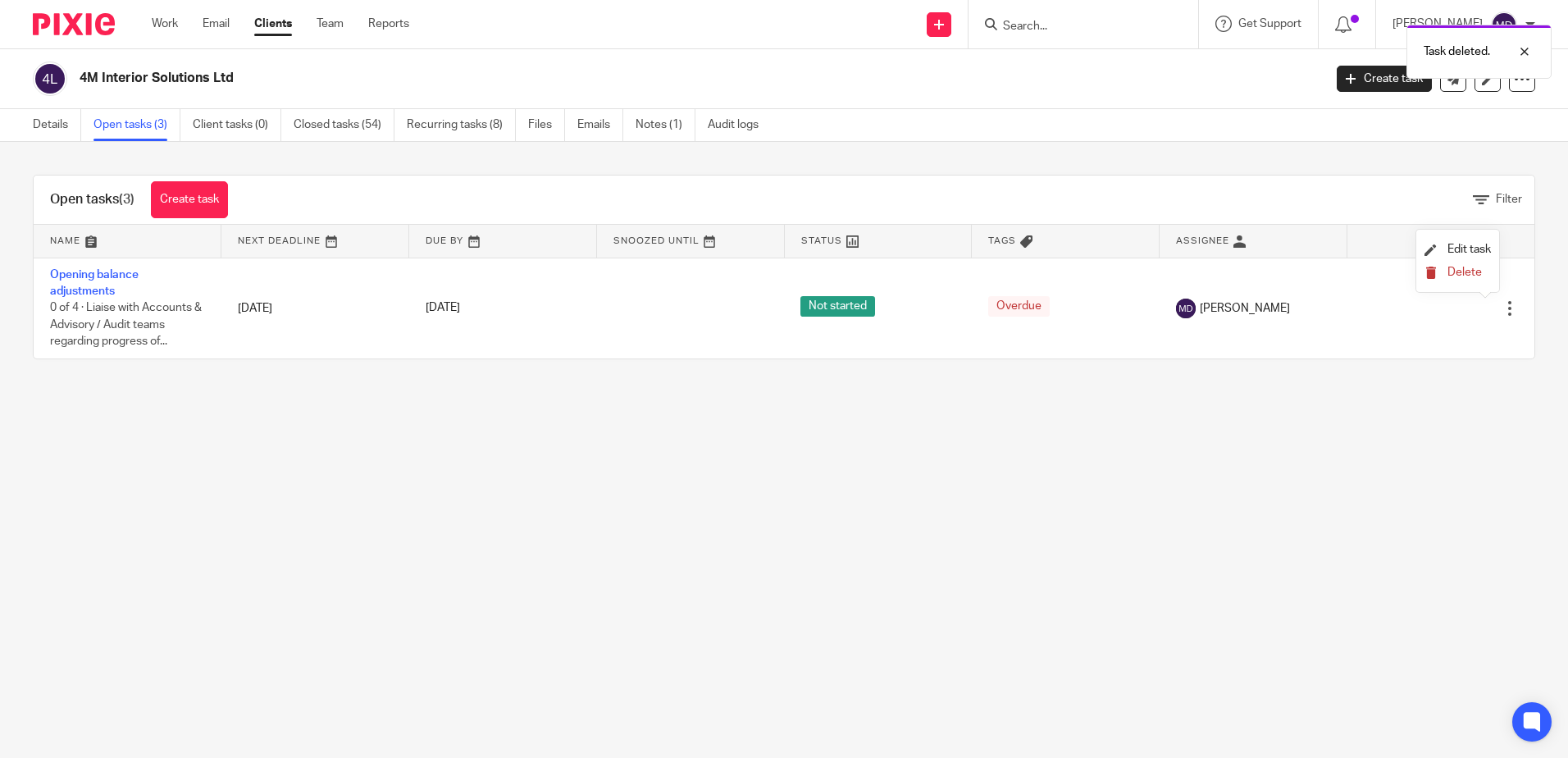
click at [1467, 273] on span "Delete" at bounding box center [1464, 272] width 34 height 11
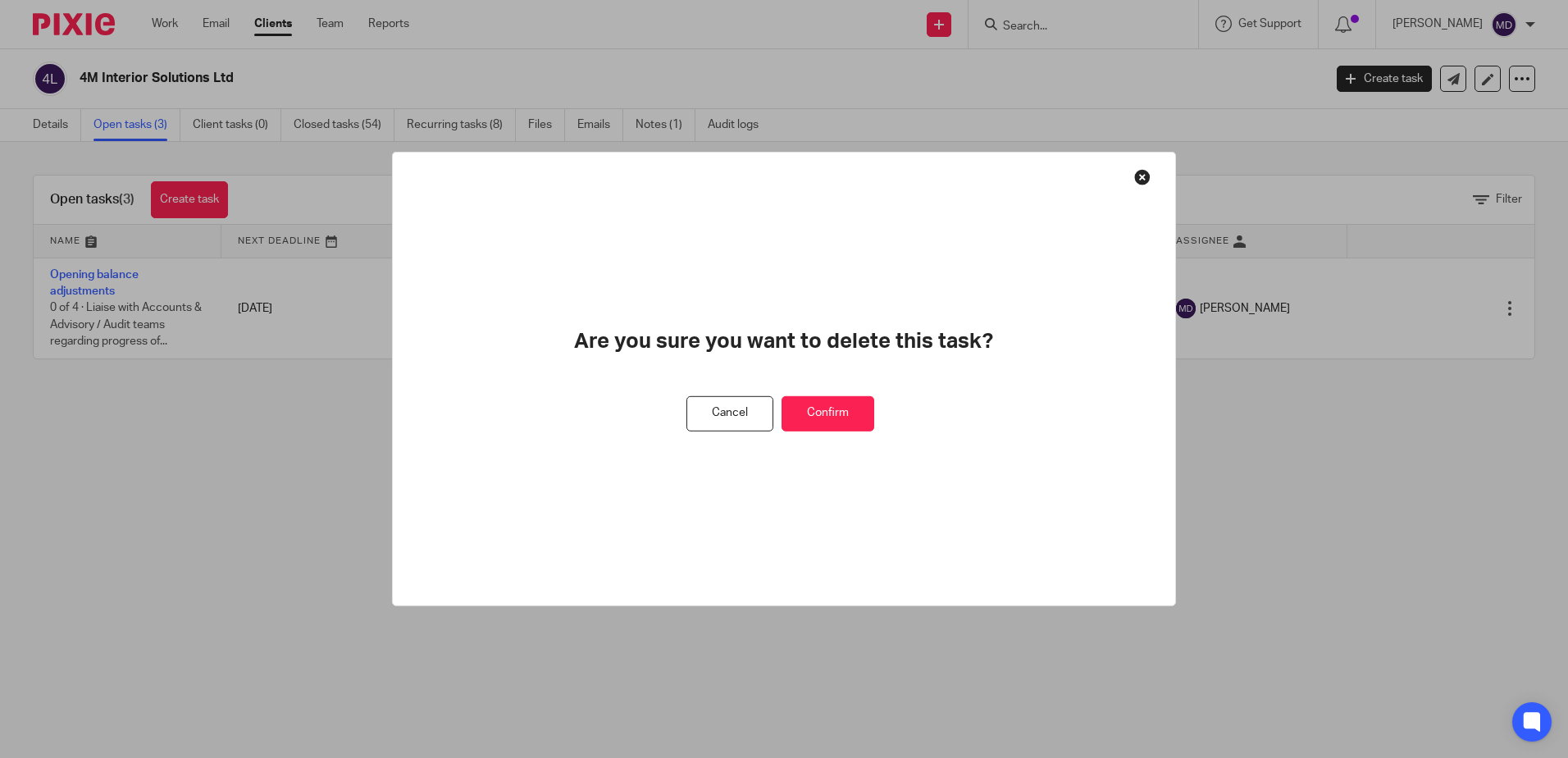
click at [836, 410] on button "Confirm" at bounding box center [827, 414] width 93 height 35
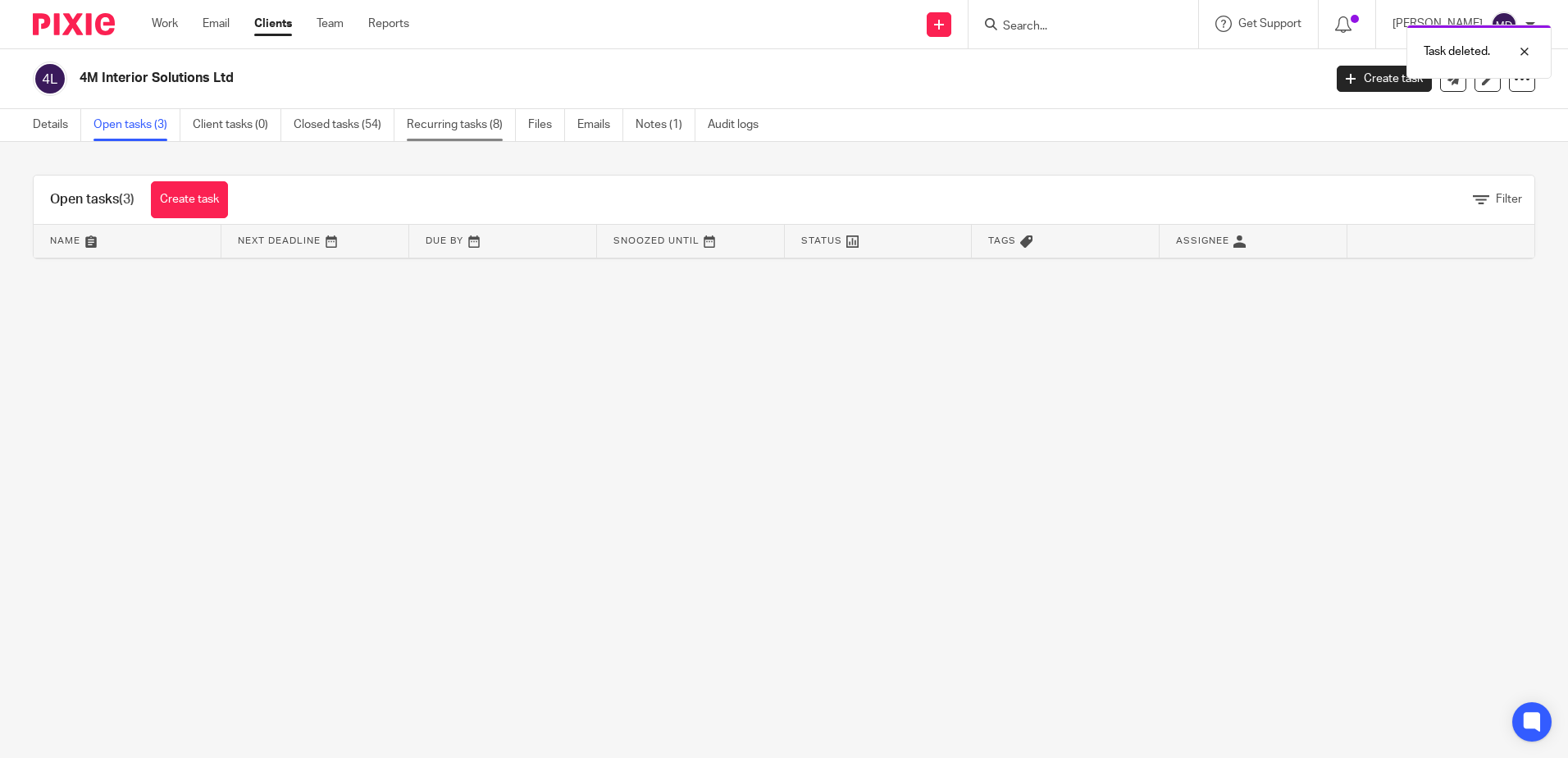
click at [483, 130] on link "Recurring tasks (8)" at bounding box center [462, 124] width 109 height 32
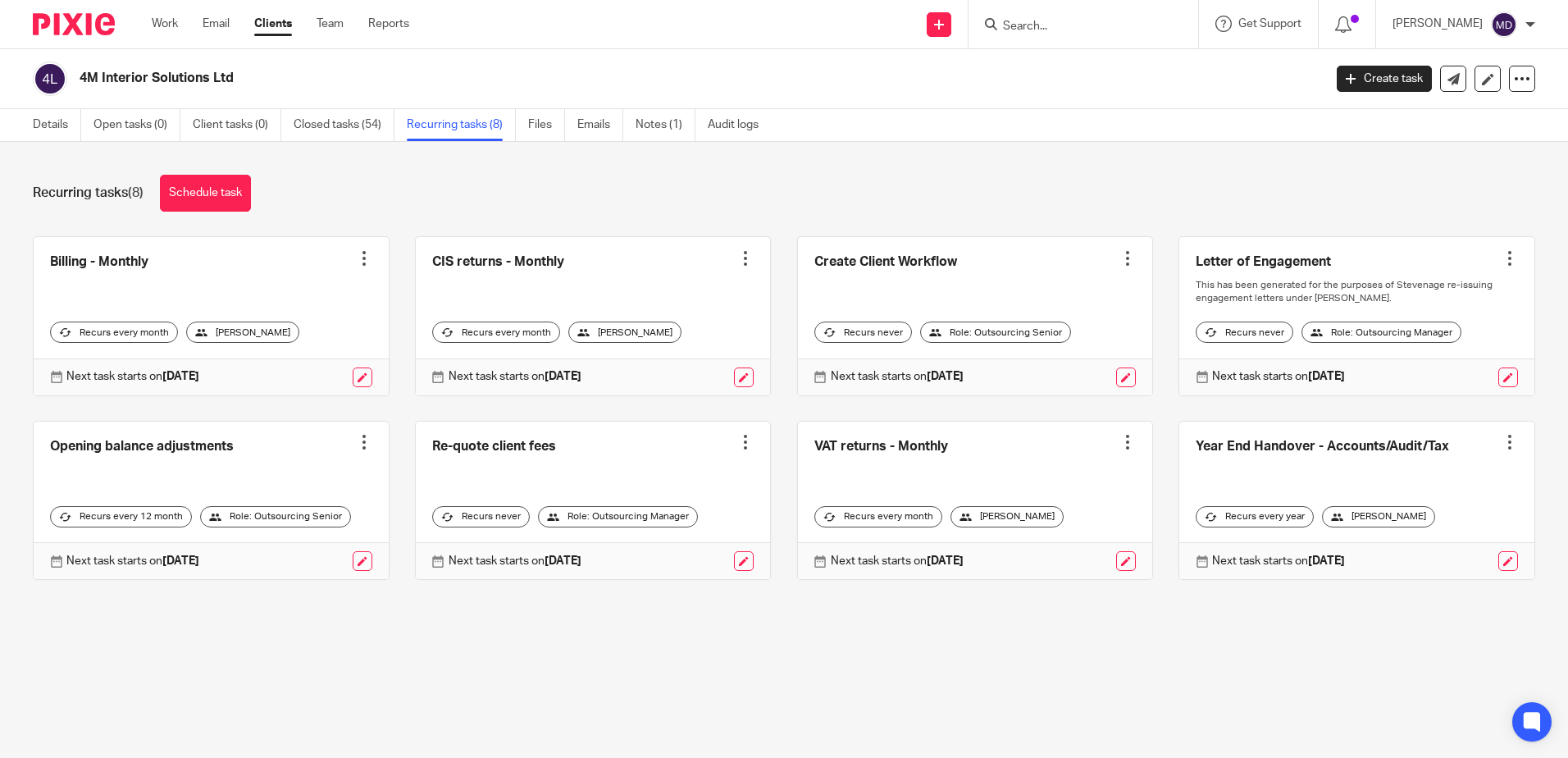
click at [358, 450] on div at bounding box center [364, 442] width 17 height 17
click at [323, 560] on span "Cancel schedule" at bounding box center [297, 559] width 86 height 11
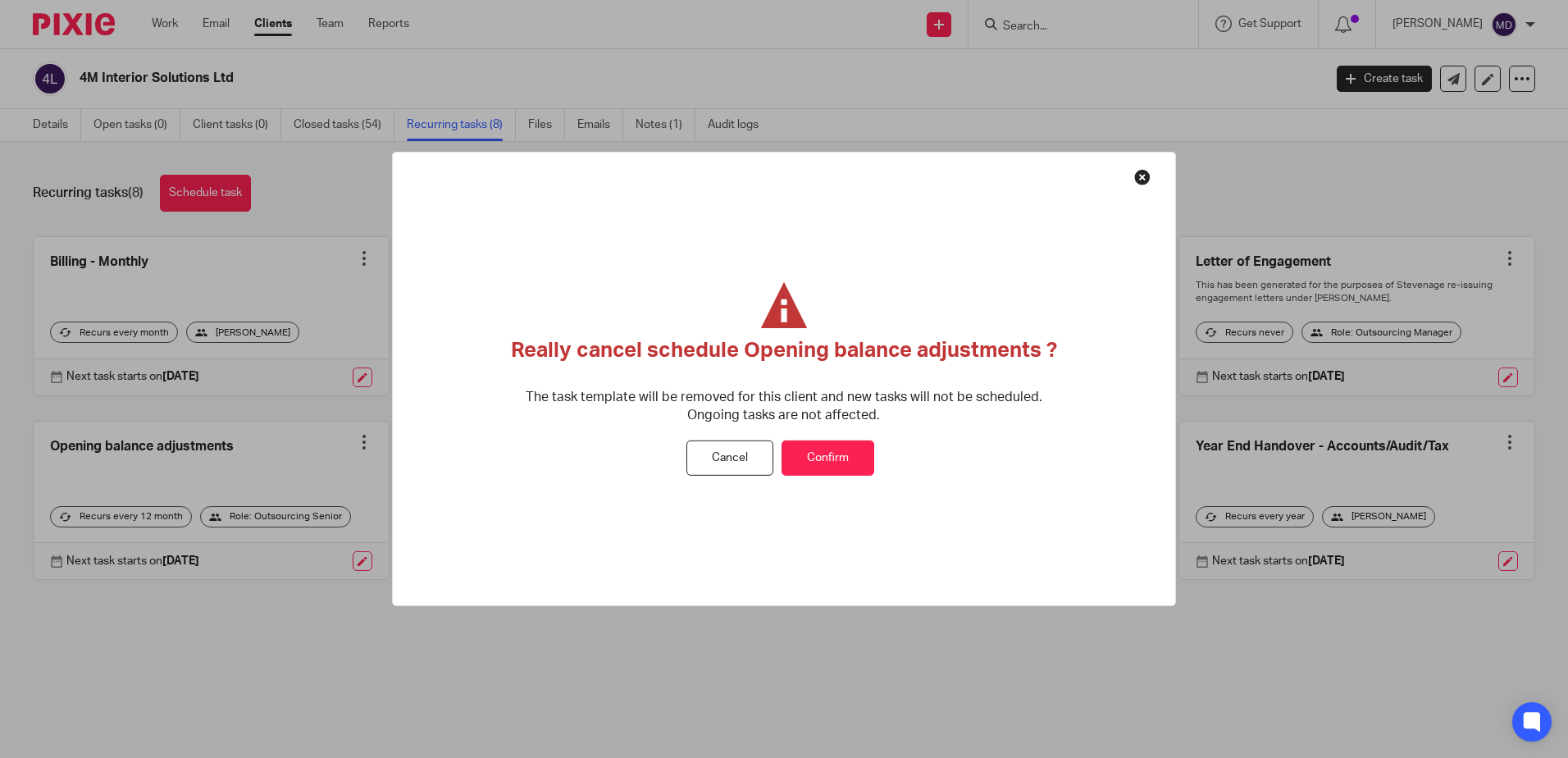
click at [836, 460] on button "Confirm" at bounding box center [827, 458] width 93 height 35
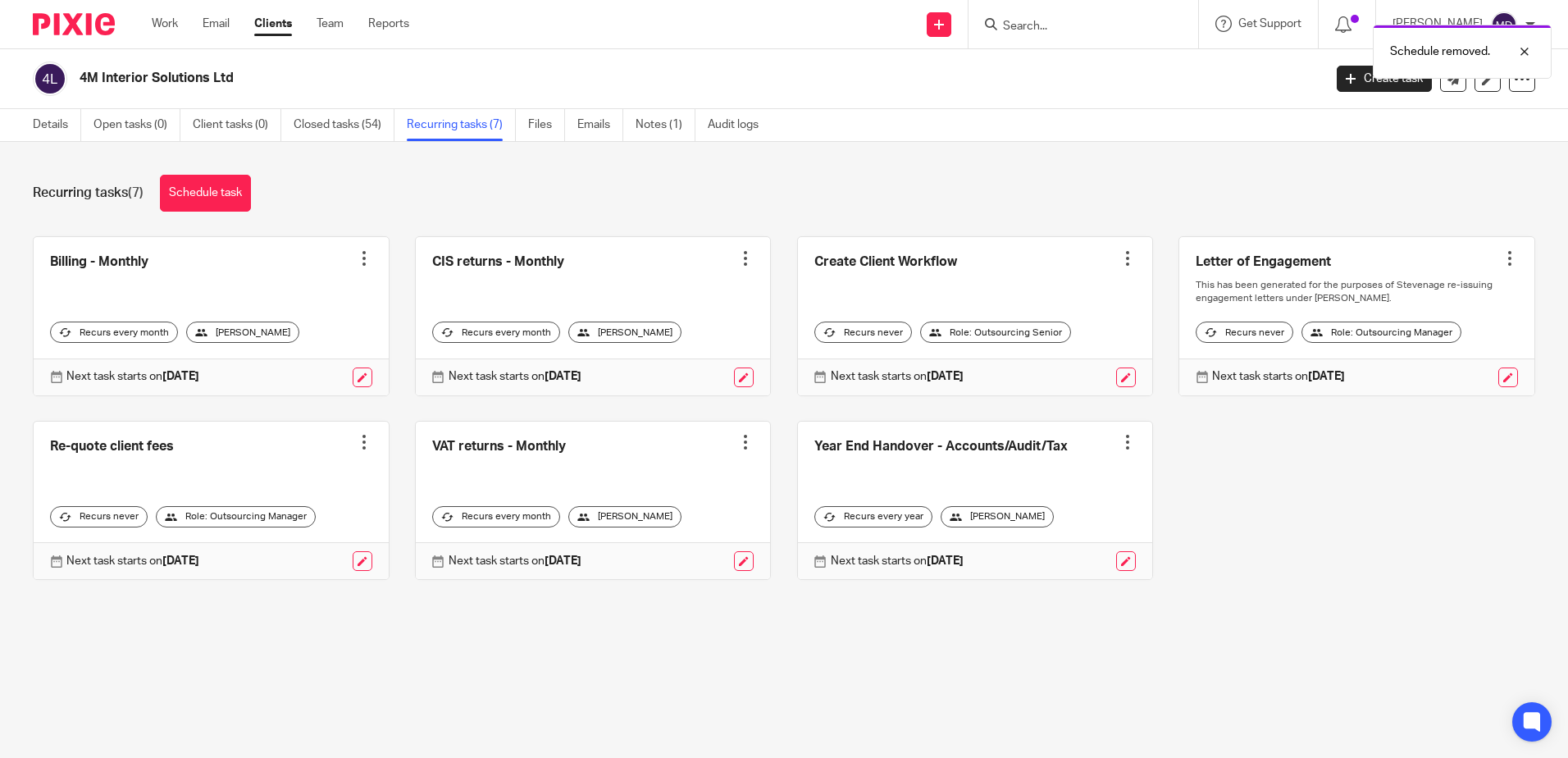
click at [356, 450] on div at bounding box center [364, 442] width 17 height 17
click at [320, 558] on span "Cancel schedule" at bounding box center [297, 559] width 86 height 11
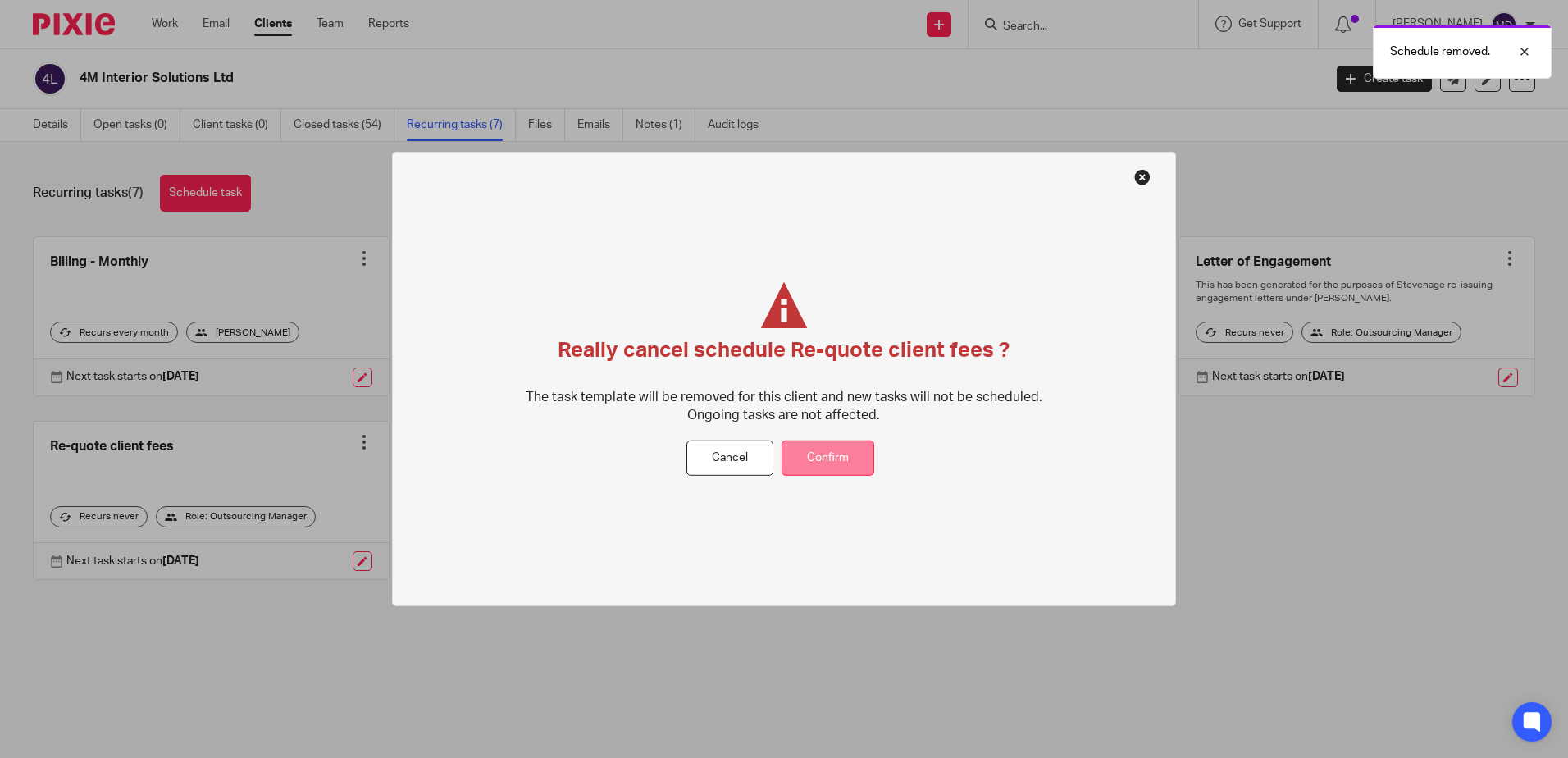
click at [848, 463] on button "Confirm" at bounding box center [827, 458] width 93 height 35
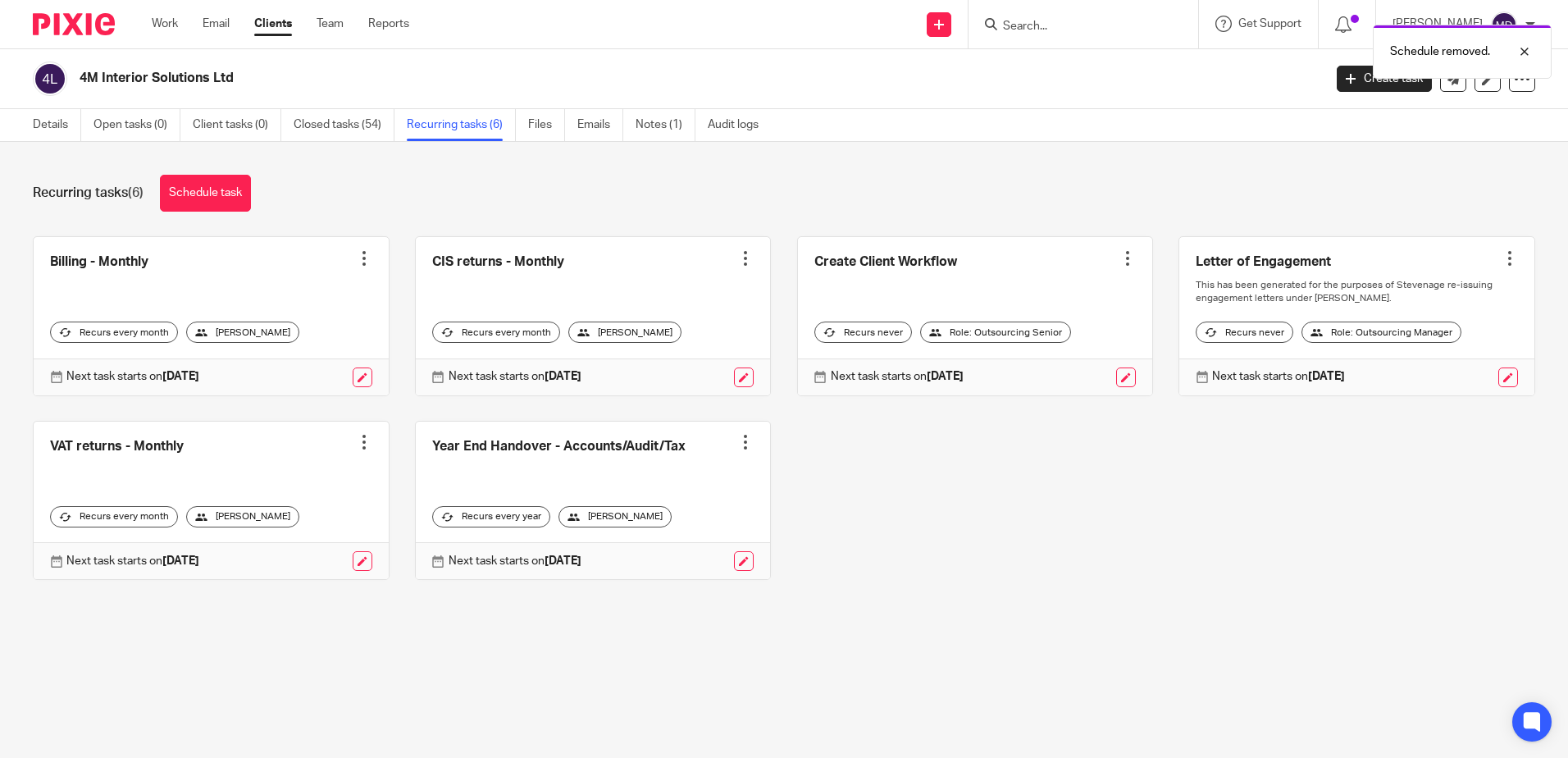
click at [737, 450] on div at bounding box center [745, 442] width 17 height 17
click at [682, 562] on span "Cancel schedule" at bounding box center [673, 559] width 86 height 11
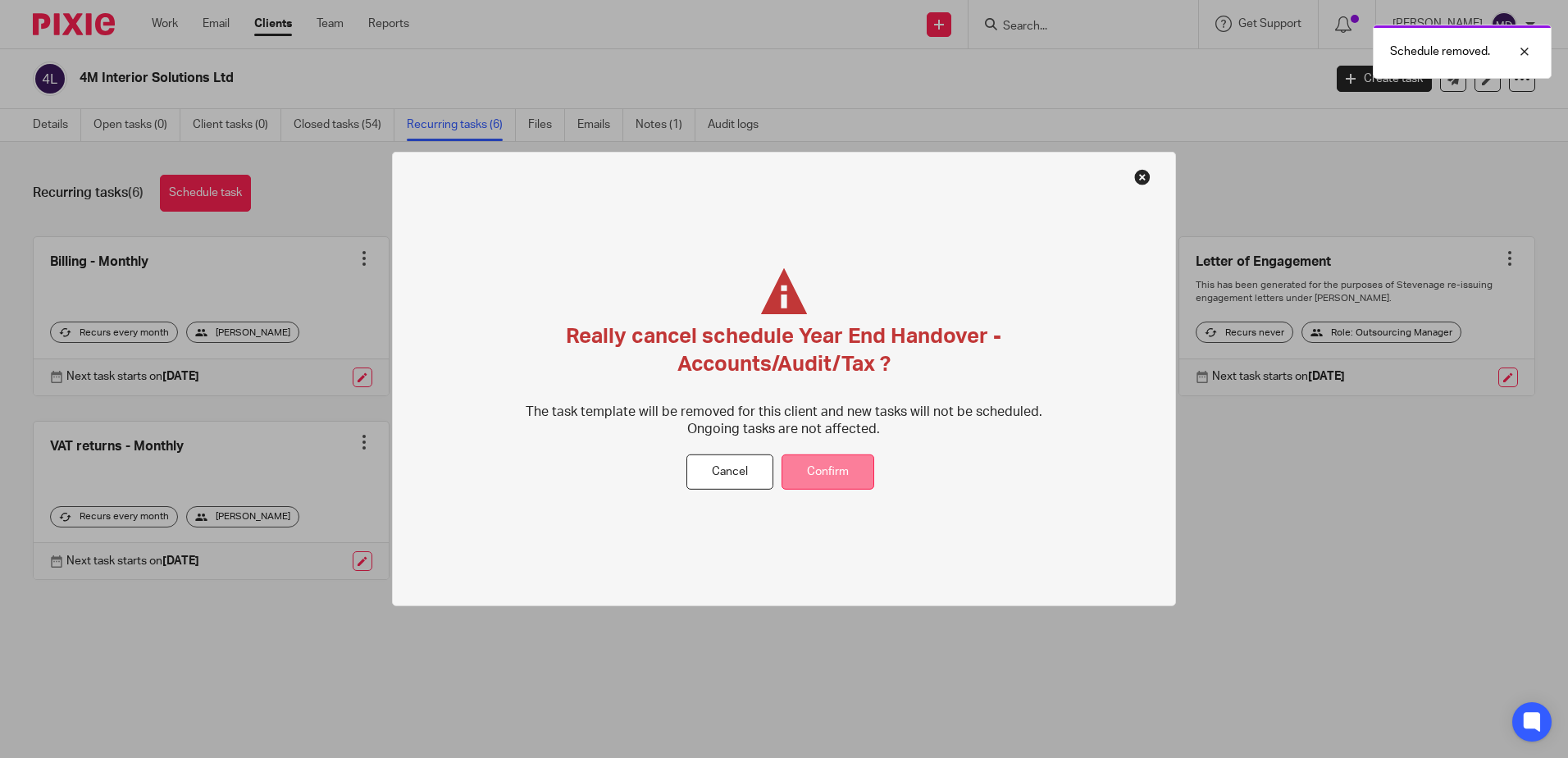
click at [841, 476] on button "Confirm" at bounding box center [827, 472] width 93 height 35
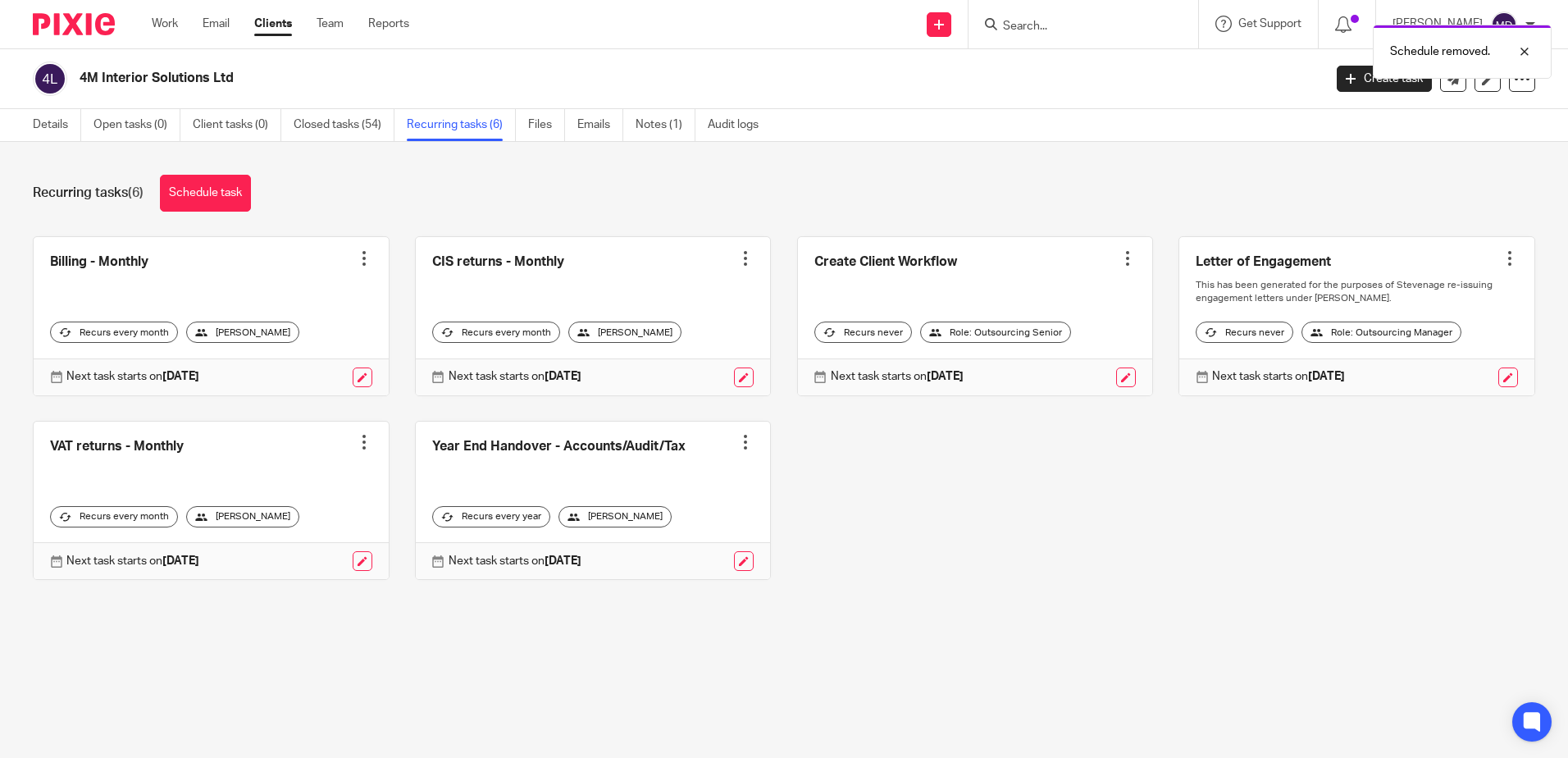
click at [737, 450] on div at bounding box center [745, 442] width 17 height 17
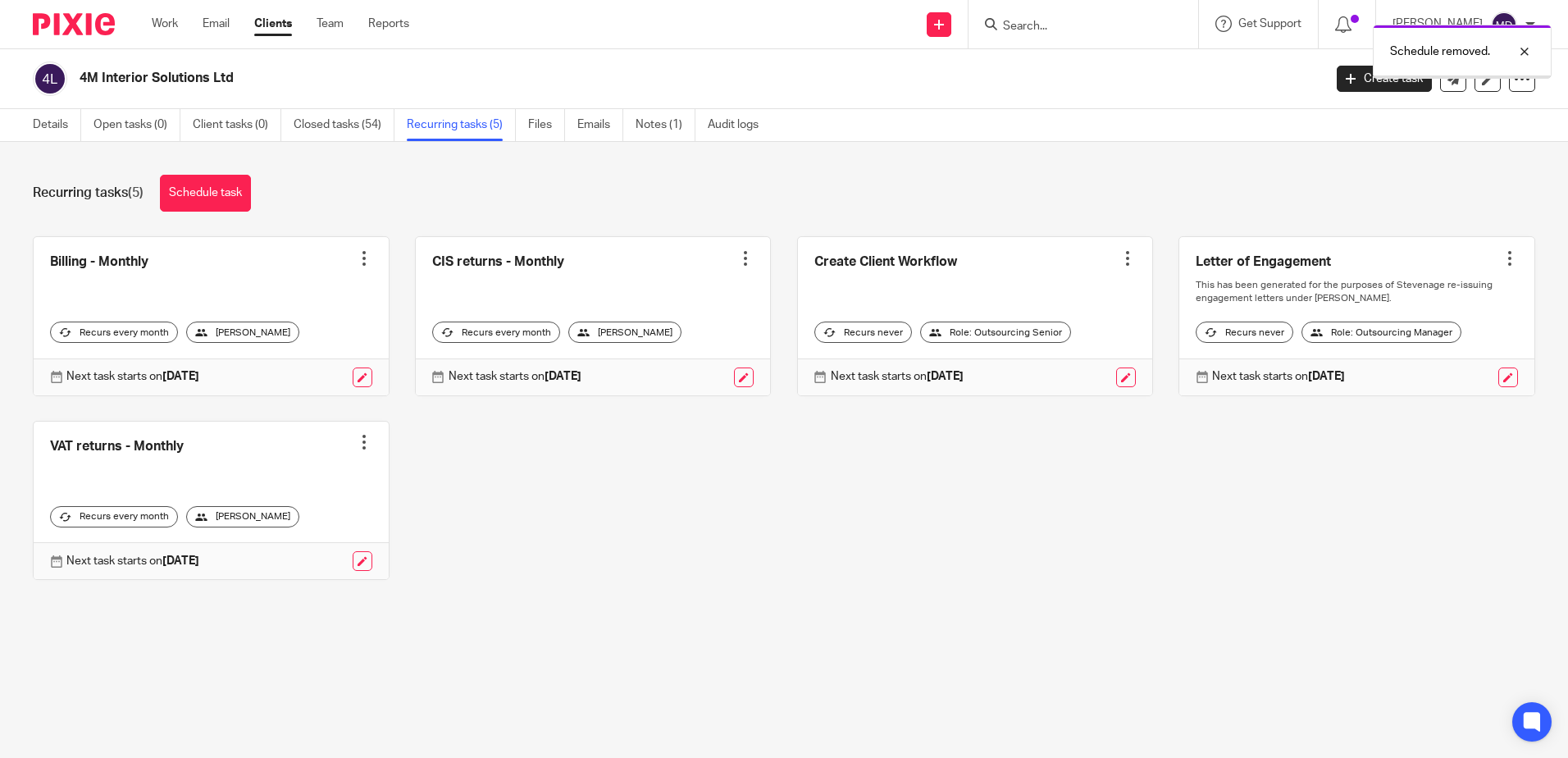
click at [859, 496] on div "Billing - Monthly Create task Clone template Recalculate schedule Cancel schedu…" at bounding box center [771, 420] width 1527 height 369
click at [1119, 258] on div at bounding box center [1128, 259] width 17 height 17
click at [1037, 501] on div "Billing - Monthly Create task Clone template Recalculate schedule Cancel schedu…" at bounding box center [771, 420] width 1527 height 369
click at [1119, 263] on div at bounding box center [1128, 259] width 17 height 17
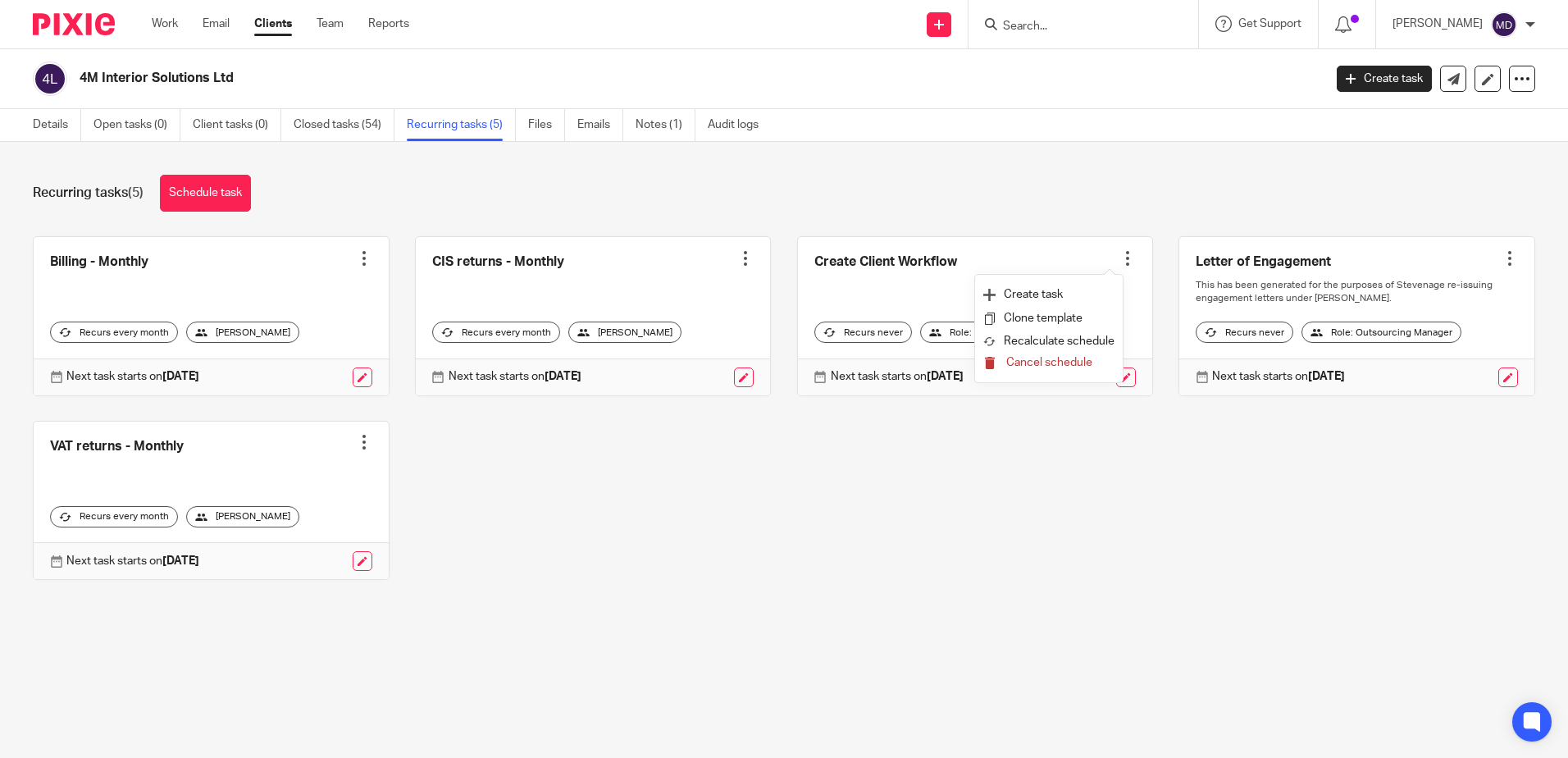
click at [1057, 365] on span "Cancel schedule" at bounding box center [1048, 362] width 86 height 11
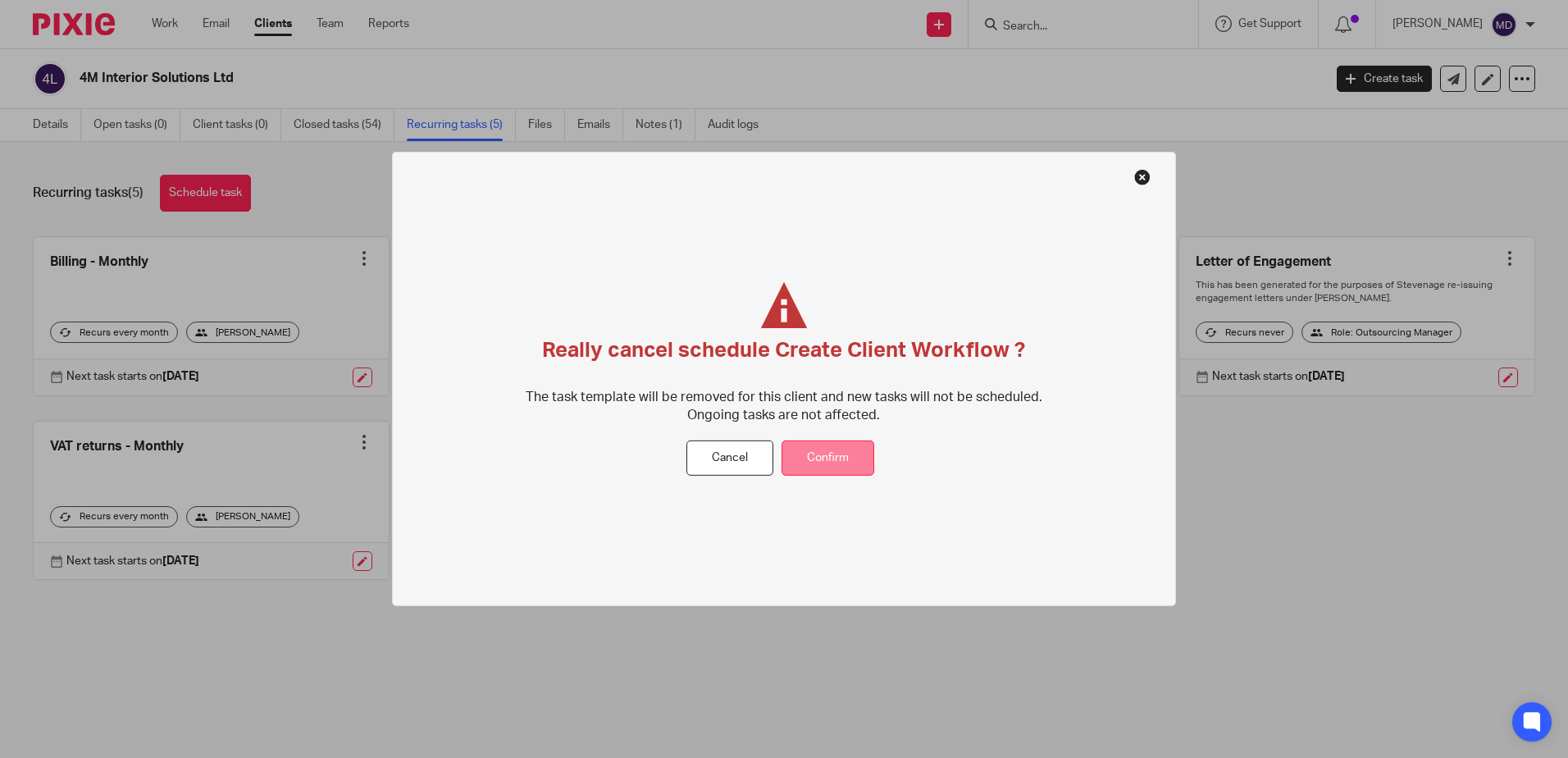
click at [848, 452] on button "Confirm" at bounding box center [827, 458] width 93 height 35
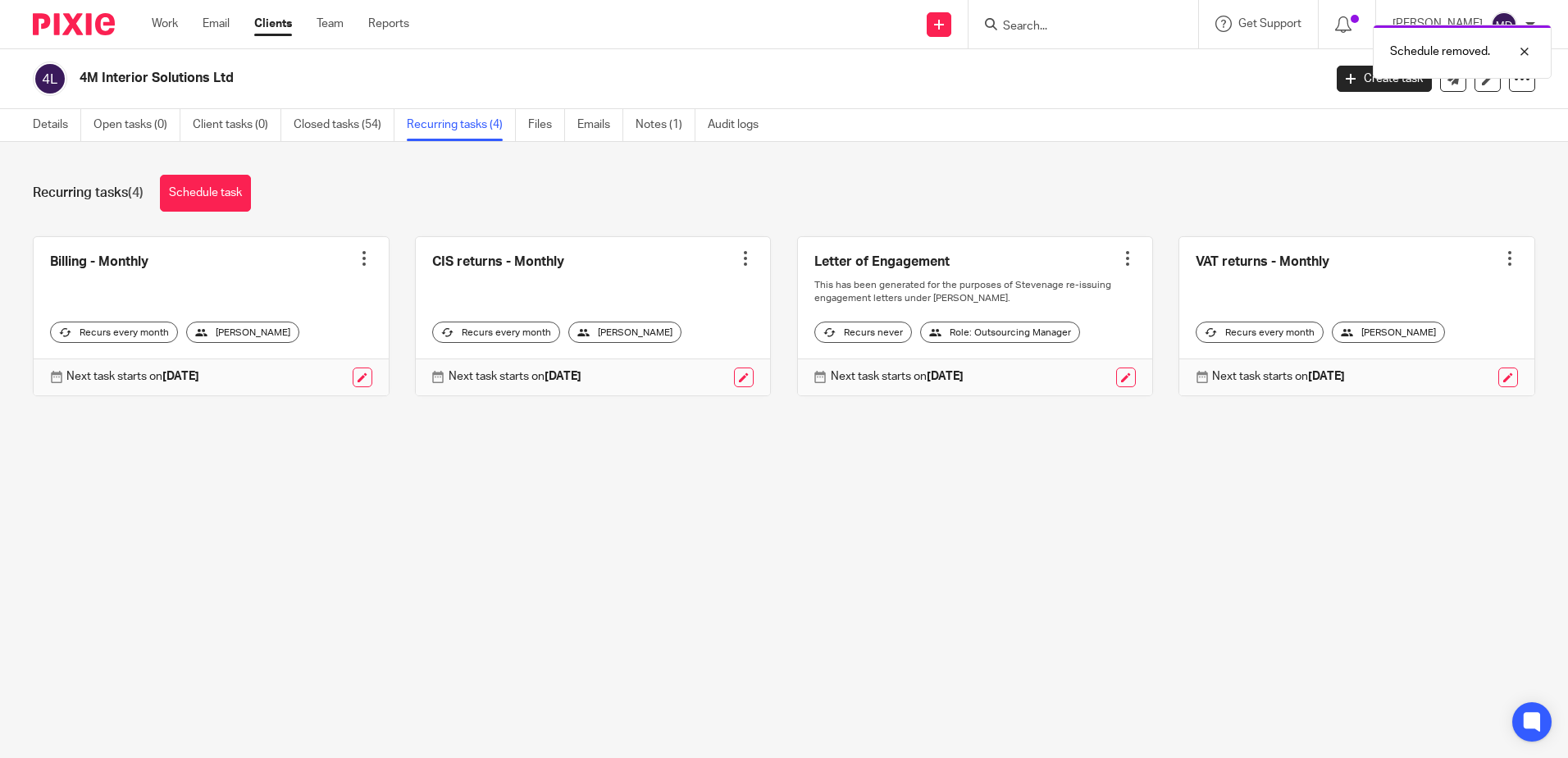
click at [1119, 262] on div at bounding box center [1128, 259] width 17 height 17
click at [1059, 361] on span "Cancel schedule" at bounding box center [1048, 362] width 86 height 11
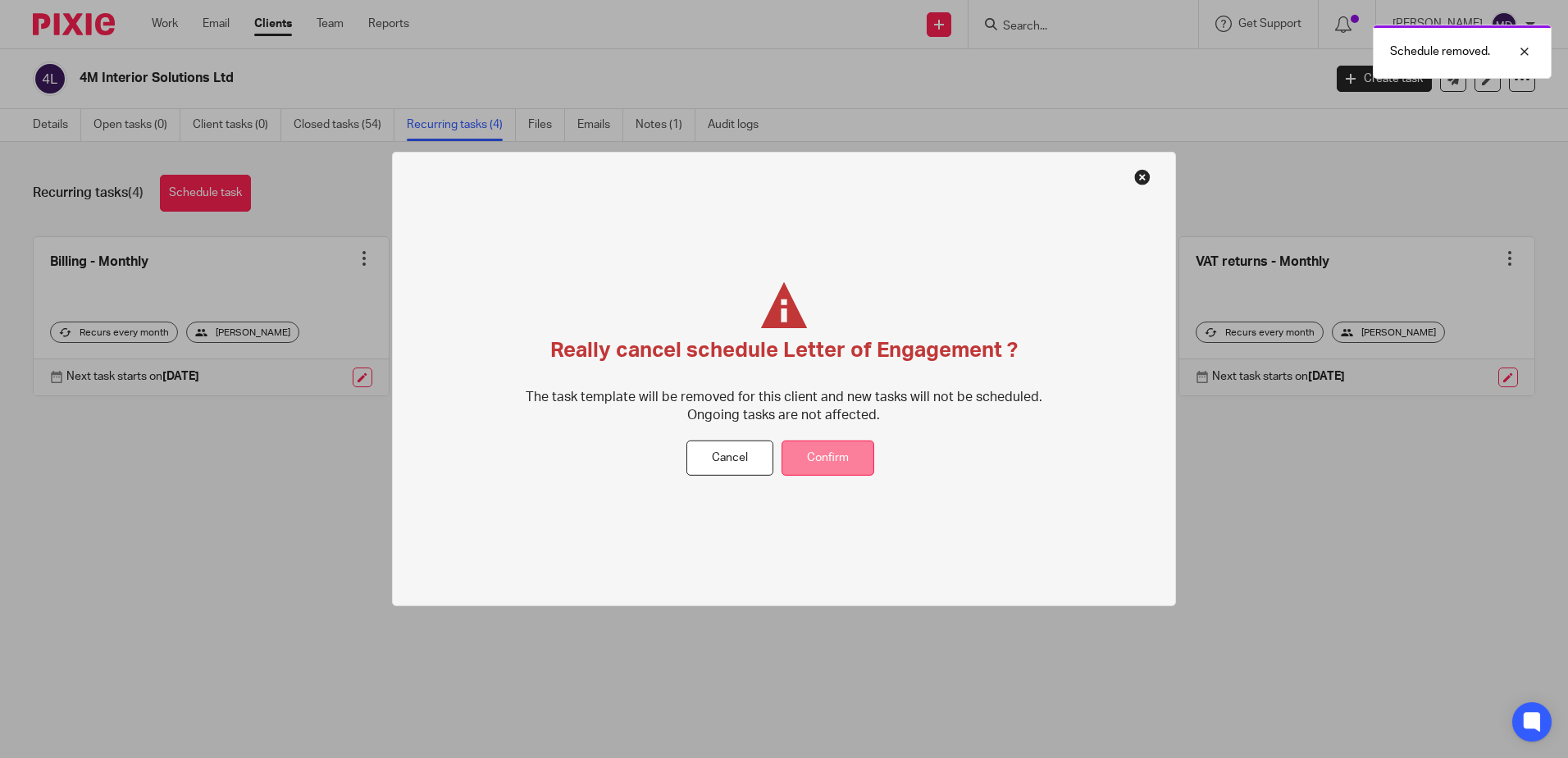
click at [837, 455] on button "Confirm" at bounding box center [827, 458] width 93 height 35
